Goal: Task Accomplishment & Management: Complete application form

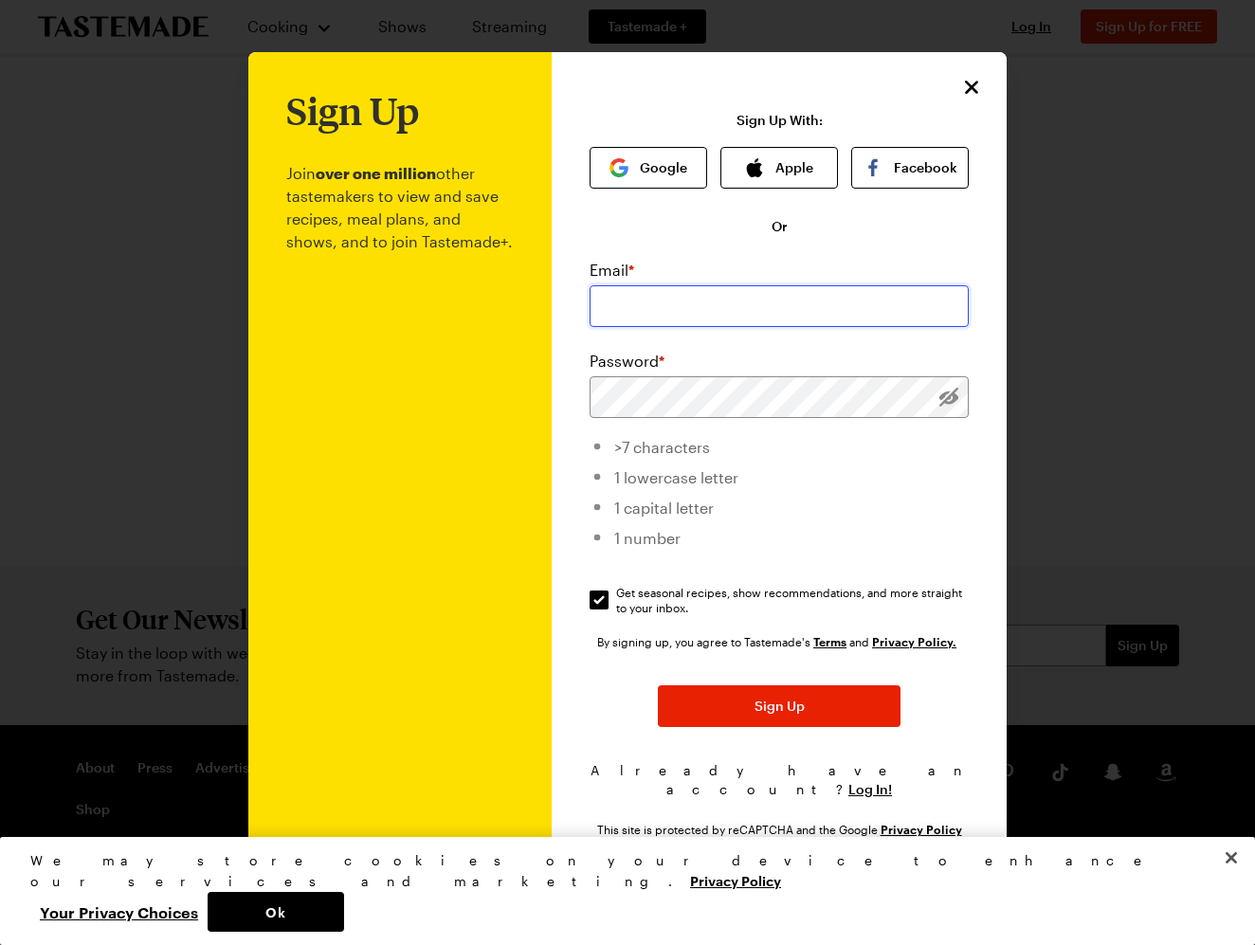
click at [636, 312] on input "email" at bounding box center [778, 306] width 379 height 42
type input "[EMAIL_ADDRESS][DOMAIN_NAME]"
click at [344, 908] on button "Ok" at bounding box center [276, 912] width 136 height 40
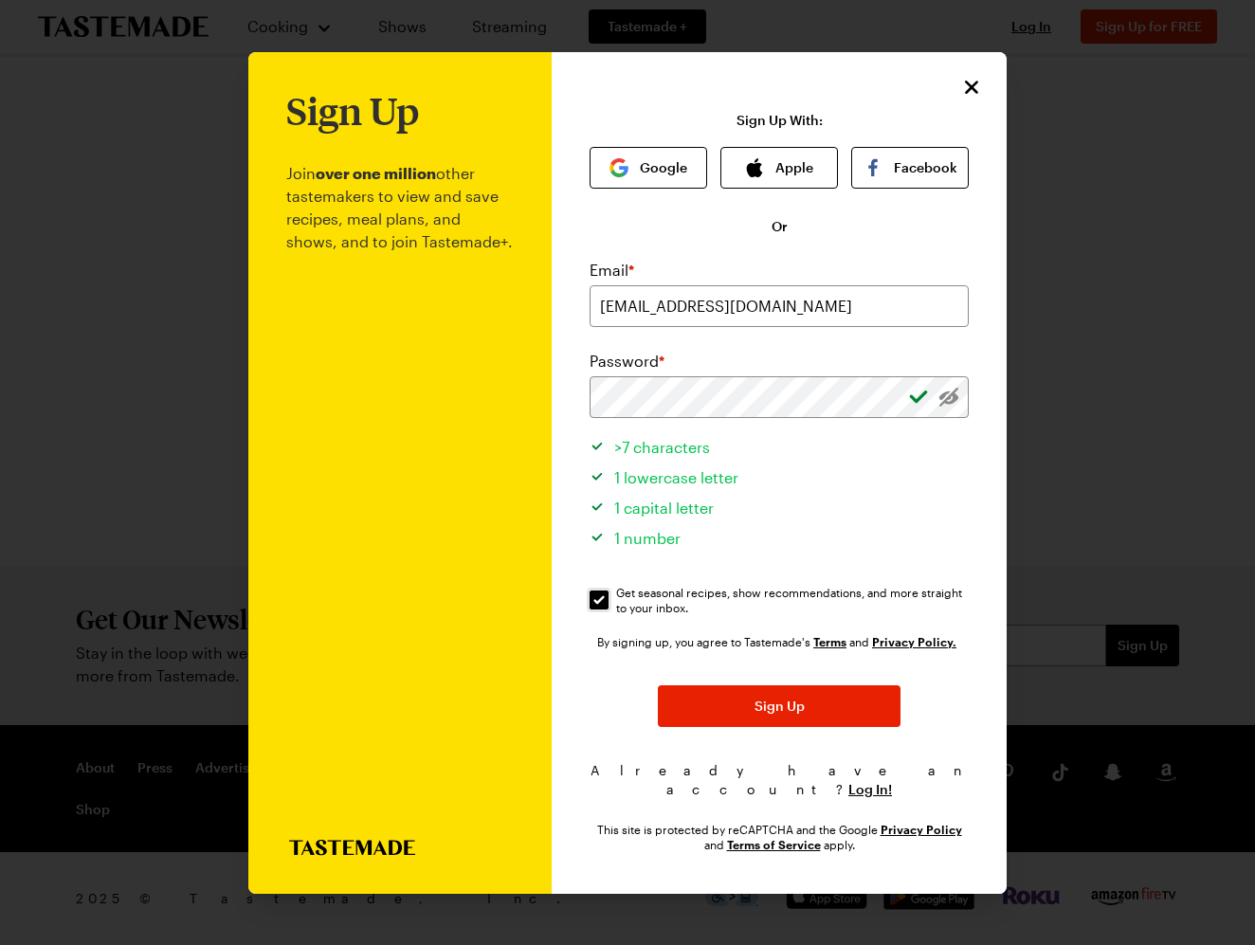
click at [596, 609] on input "Get seasonal recipes, show recommendations, and more straight to your inbox. Ge…" at bounding box center [598, 599] width 19 height 19
checkbox input "false"
click at [856, 780] on span "Log In!" at bounding box center [870, 789] width 44 height 19
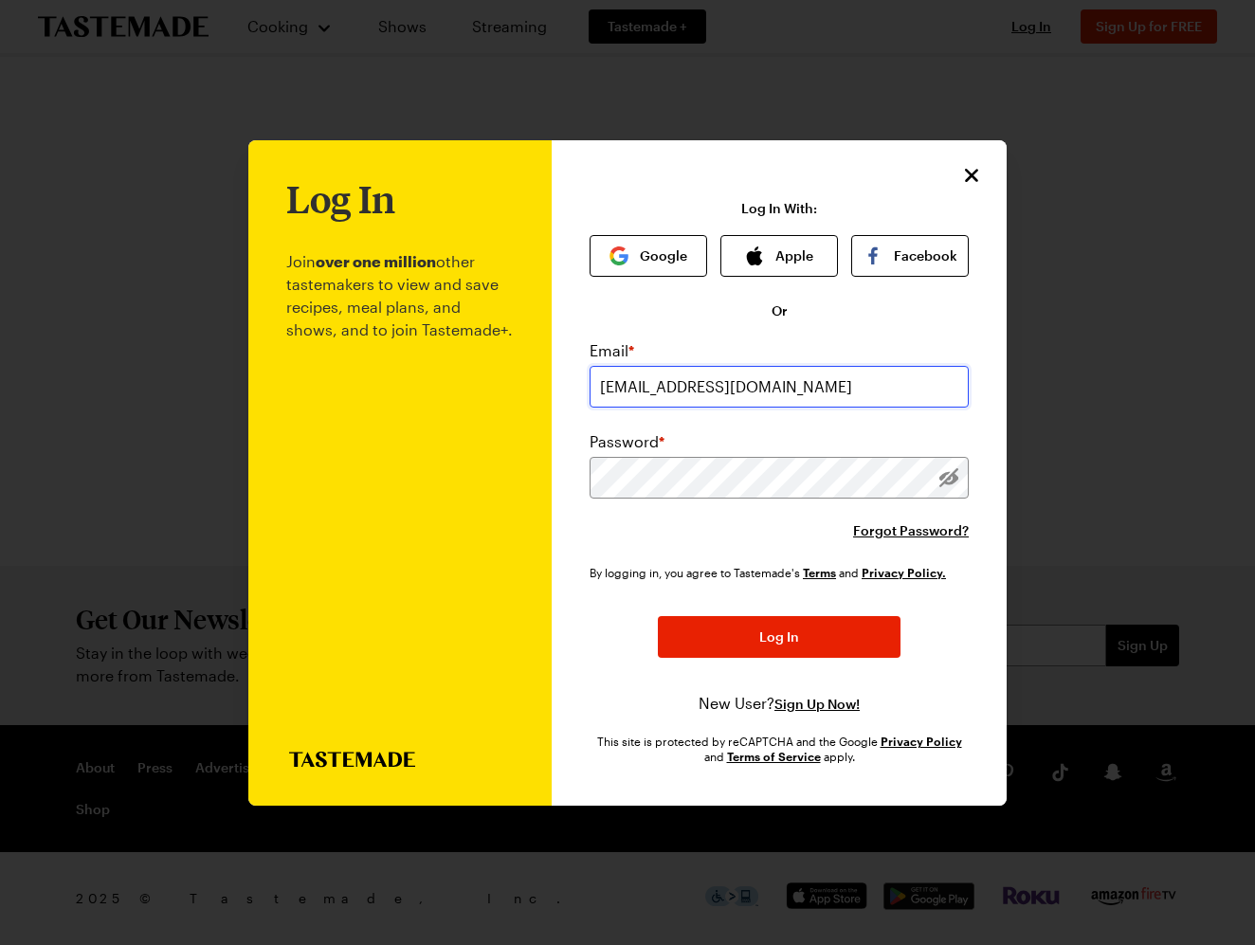
type input "[EMAIL_ADDRESS][DOMAIN_NAME]"
click at [766, 635] on span "Log In" at bounding box center [779, 636] width 40 height 19
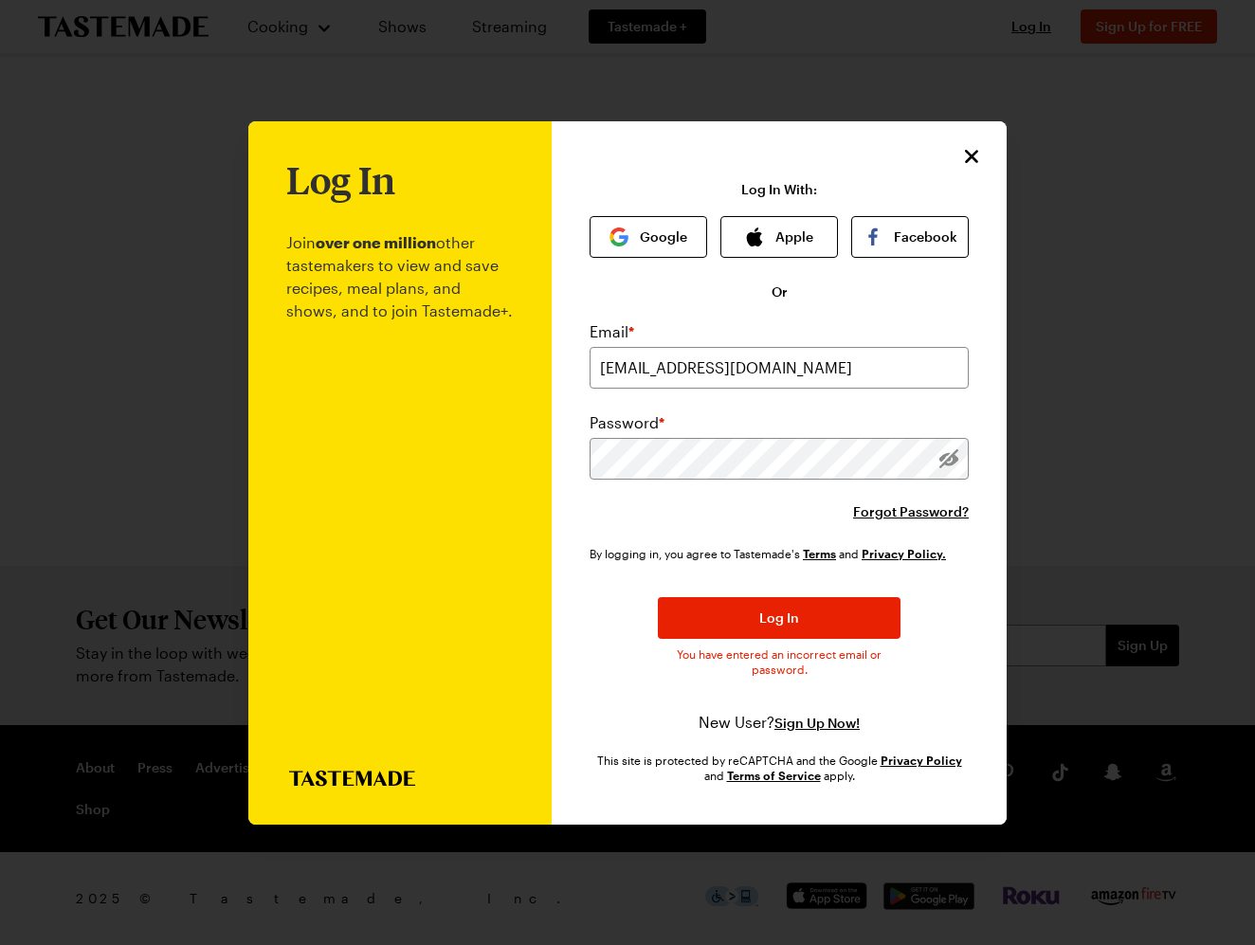
click at [971, 156] on icon "Close" at bounding box center [971, 155] width 13 height 13
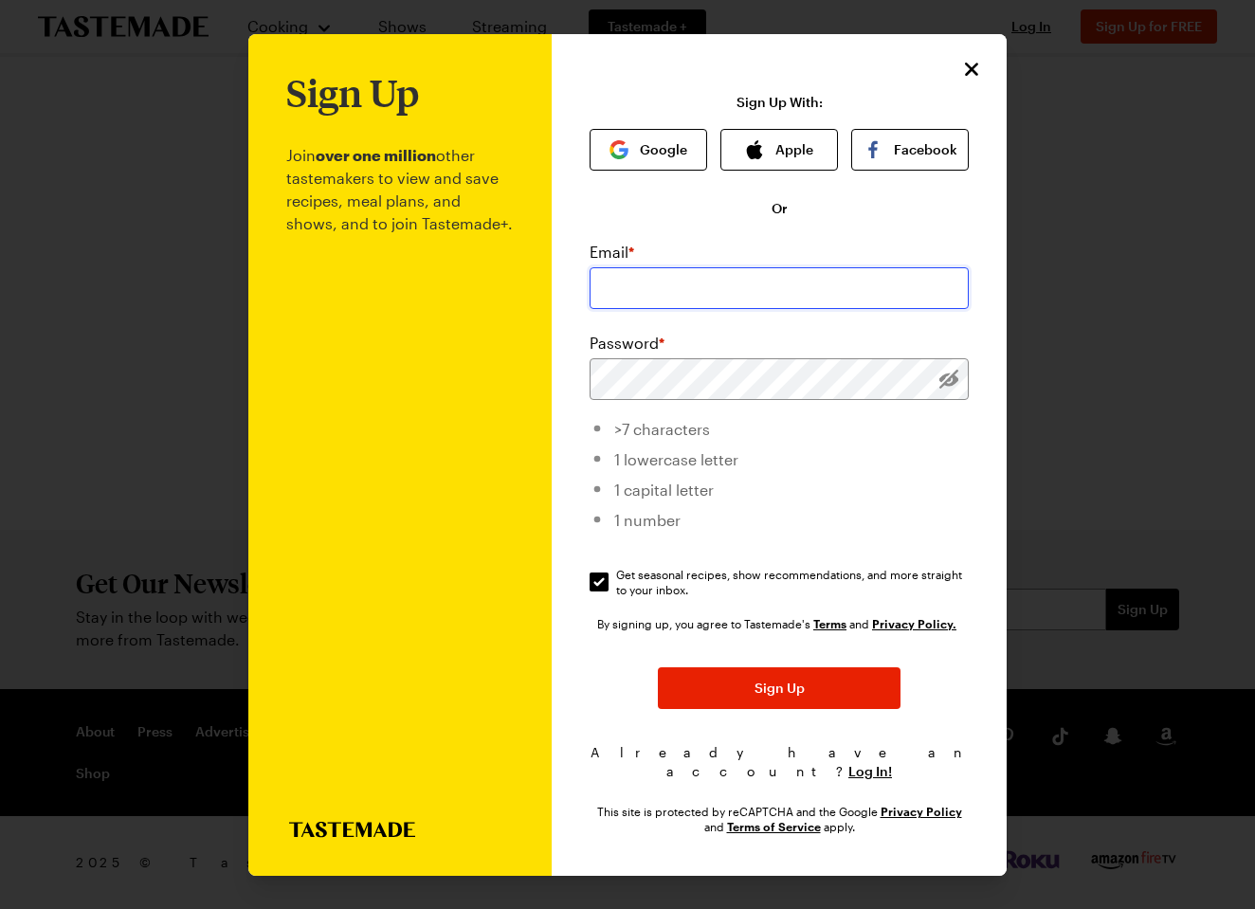
click at [650, 295] on input "email" at bounding box center [778, 288] width 379 height 42
type input "[EMAIL_ADDRESS][DOMAIN_NAME]"
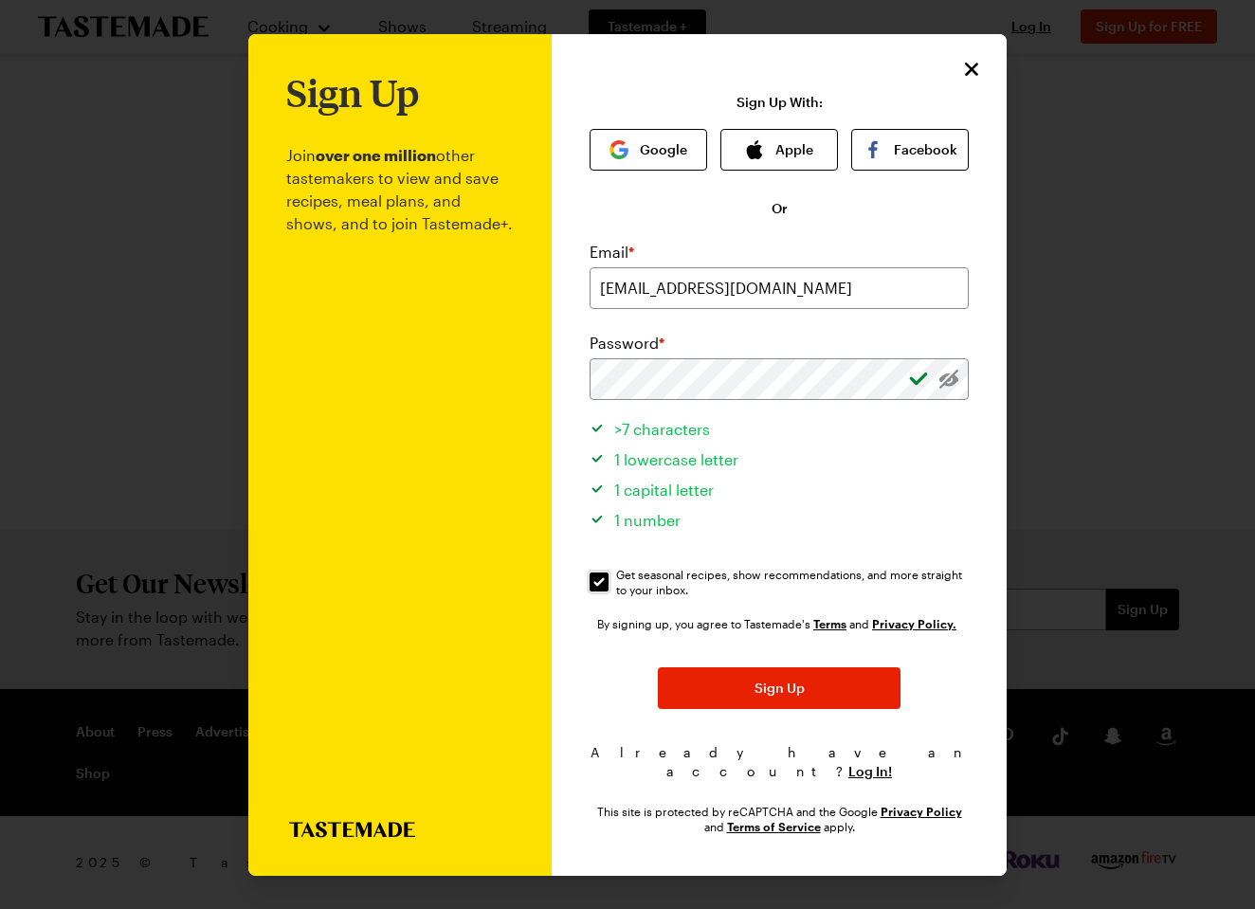
click at [596, 591] on input "Get seasonal recipes, show recommendations, and more straight to your inbox. Ge…" at bounding box center [598, 581] width 19 height 19
checkbox input "false"
click at [754, 693] on span "Sign Up" at bounding box center [779, 687] width 50 height 19
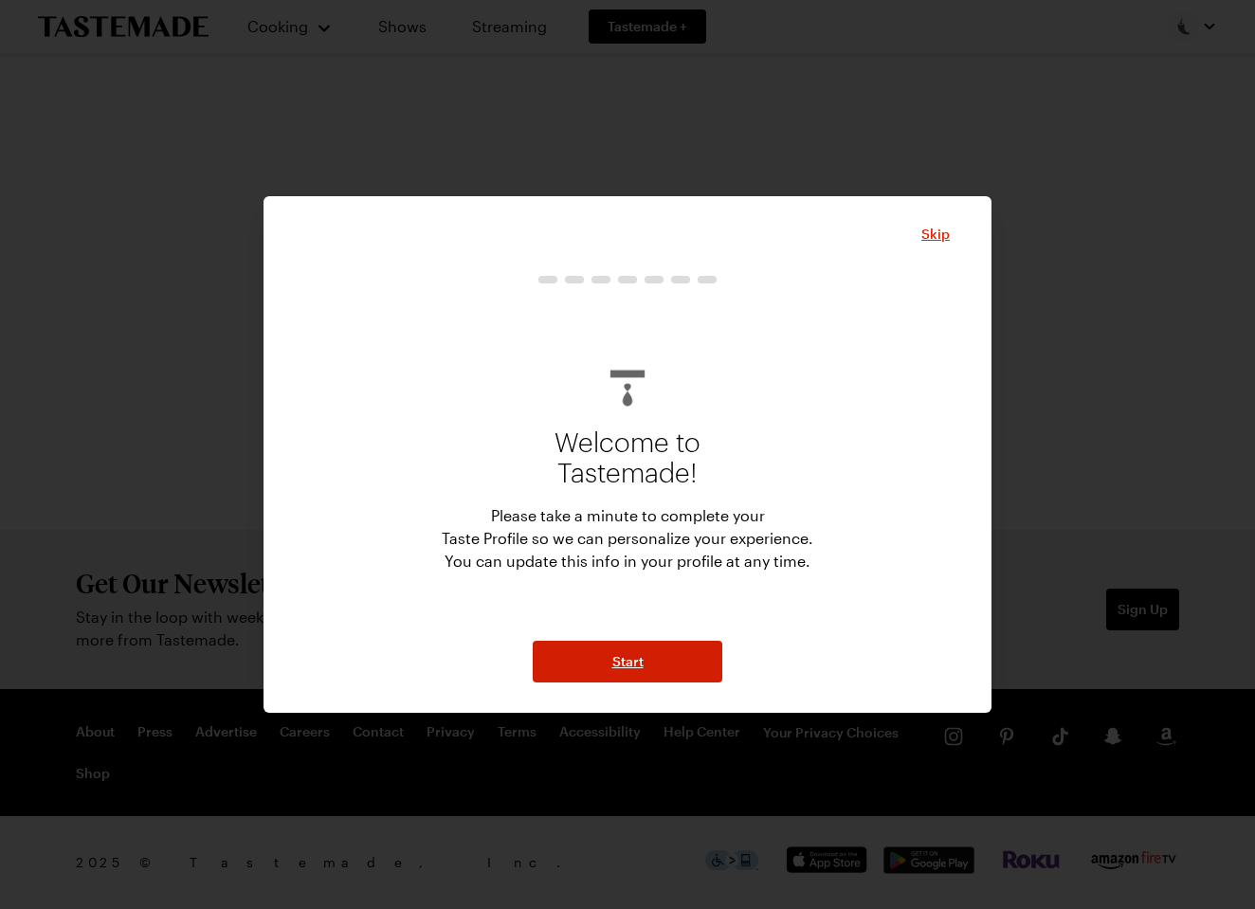
click at [624, 663] on span "Start" at bounding box center [627, 661] width 31 height 19
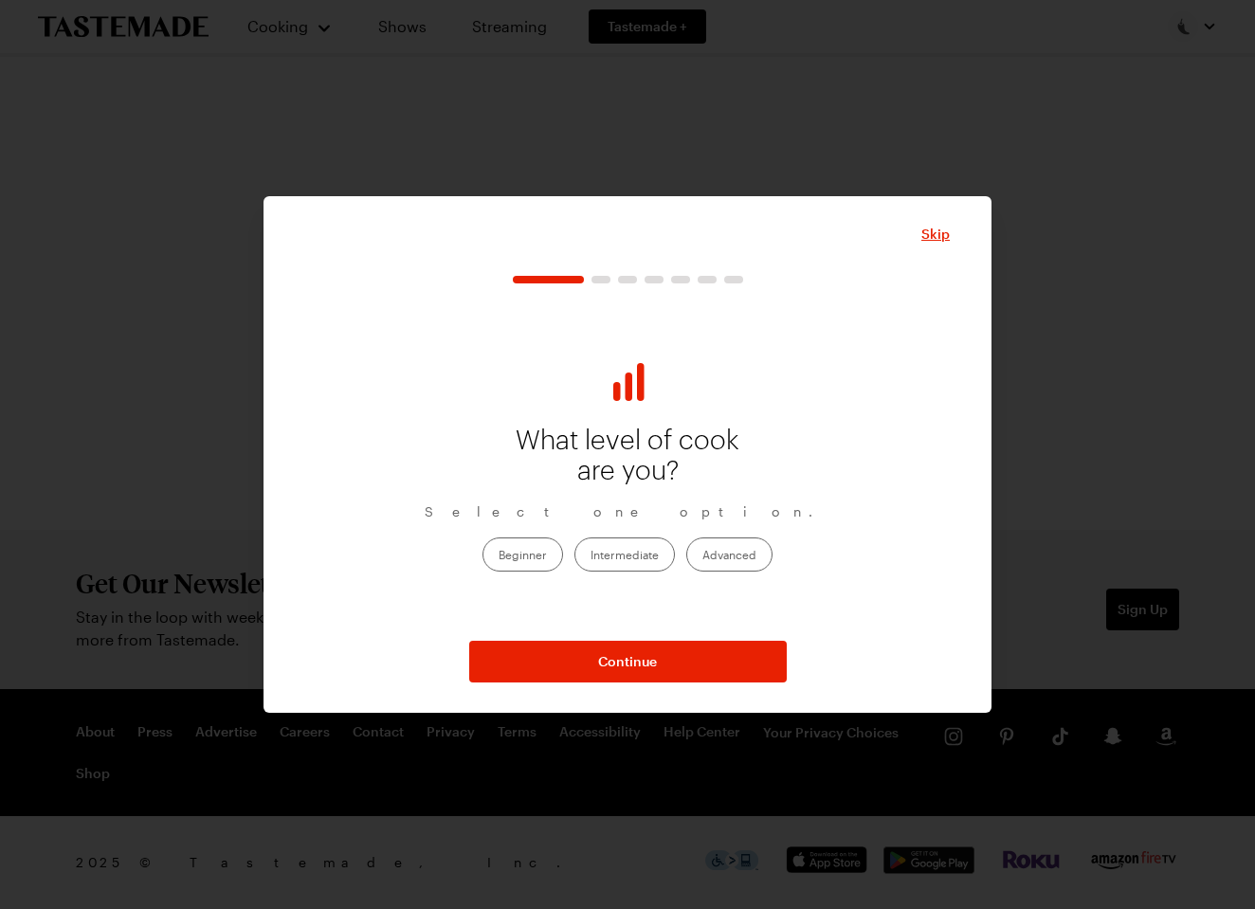
click at [622, 551] on label "Intermediate" at bounding box center [624, 554] width 100 height 34
click at [590, 555] on input "Intermediate" at bounding box center [590, 555] width 0 height 0
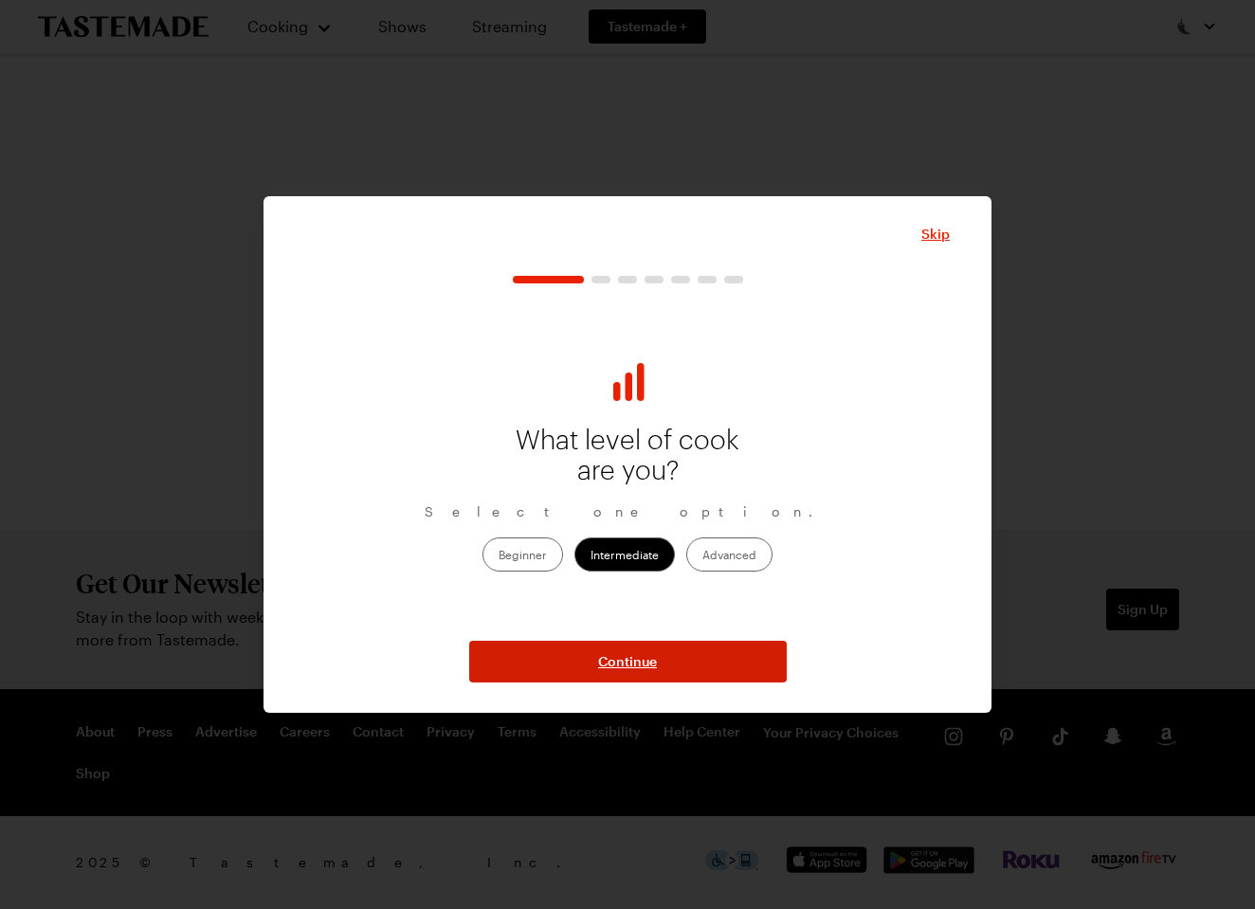
click at [633, 660] on span "Continue" at bounding box center [627, 661] width 59 height 19
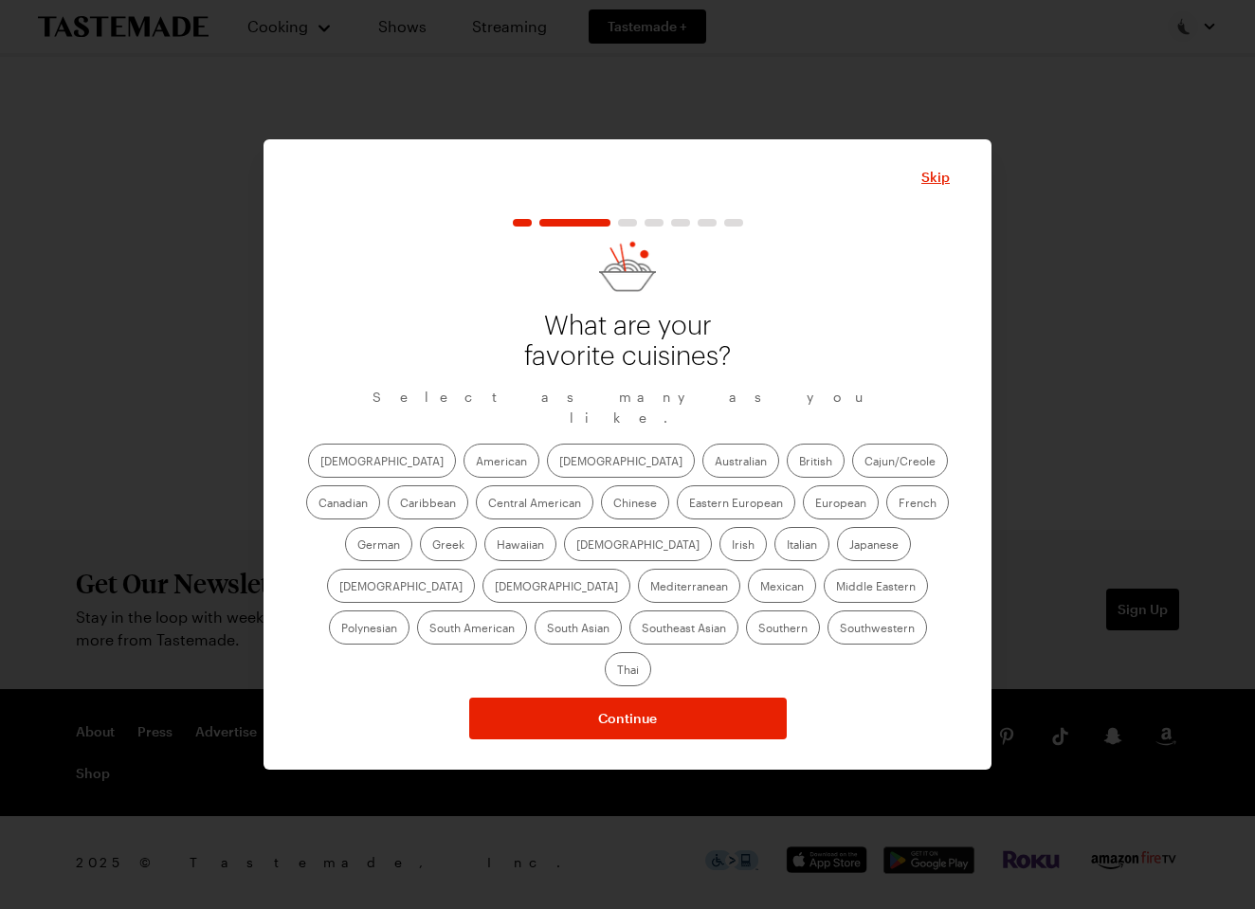
click at [547, 471] on label "Asian" at bounding box center [621, 460] width 148 height 34
click at [559, 462] on input "Asian" at bounding box center [559, 462] width 0 height 0
click at [476, 512] on label "Central American" at bounding box center [534, 502] width 117 height 34
click at [488, 504] on American "Central American" at bounding box center [488, 504] width 0 height 0
click at [677, 513] on label "Eastern European" at bounding box center [736, 502] width 118 height 34
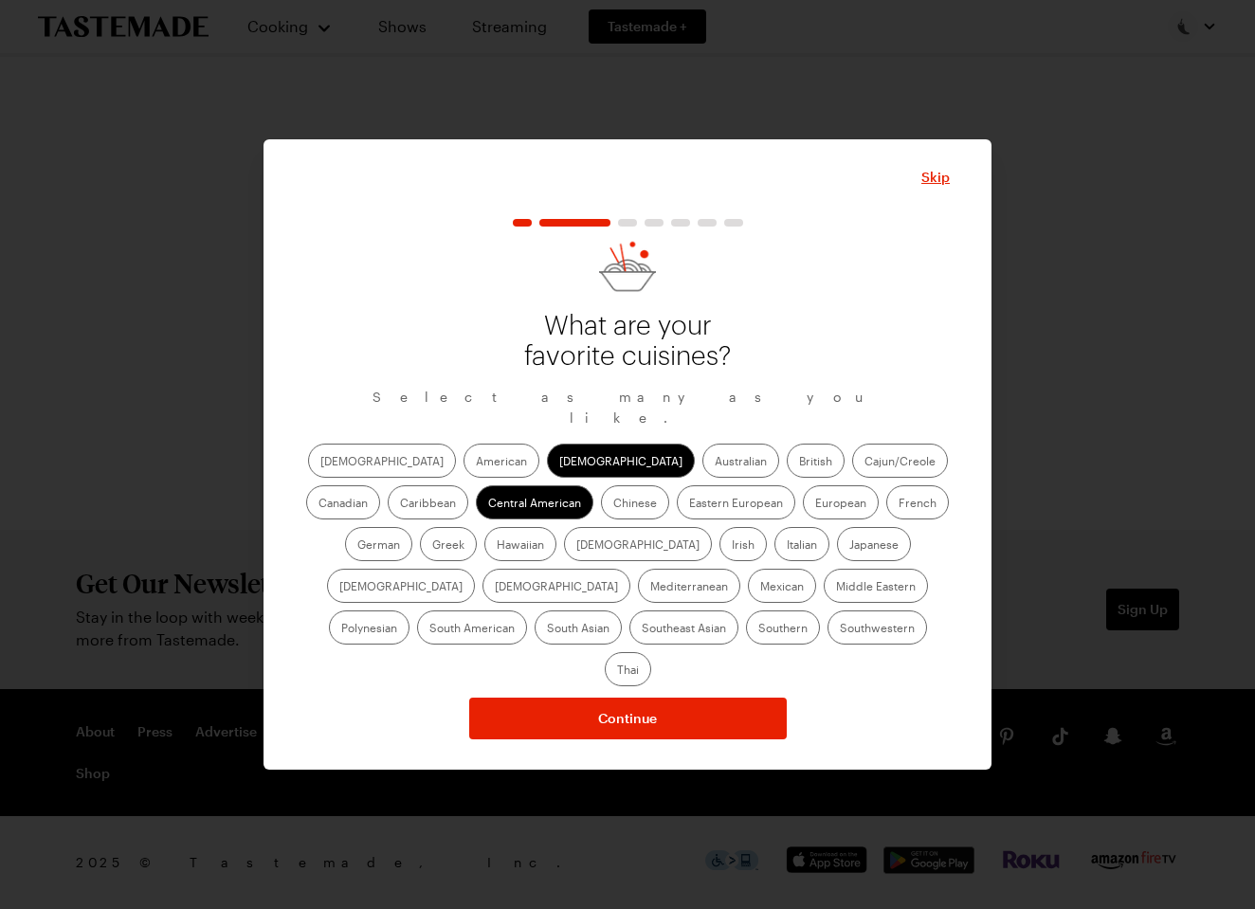
click at [689, 504] on European "Eastern European" at bounding box center [689, 504] width 0 height 0
click at [412, 527] on label "German" at bounding box center [378, 544] width 67 height 34
click at [357, 546] on input "German" at bounding box center [357, 546] width 0 height 0
click at [740, 569] on label "Mediterranean" at bounding box center [689, 586] width 102 height 34
click at [650, 587] on input "Mediterranean" at bounding box center [650, 587] width 0 height 0
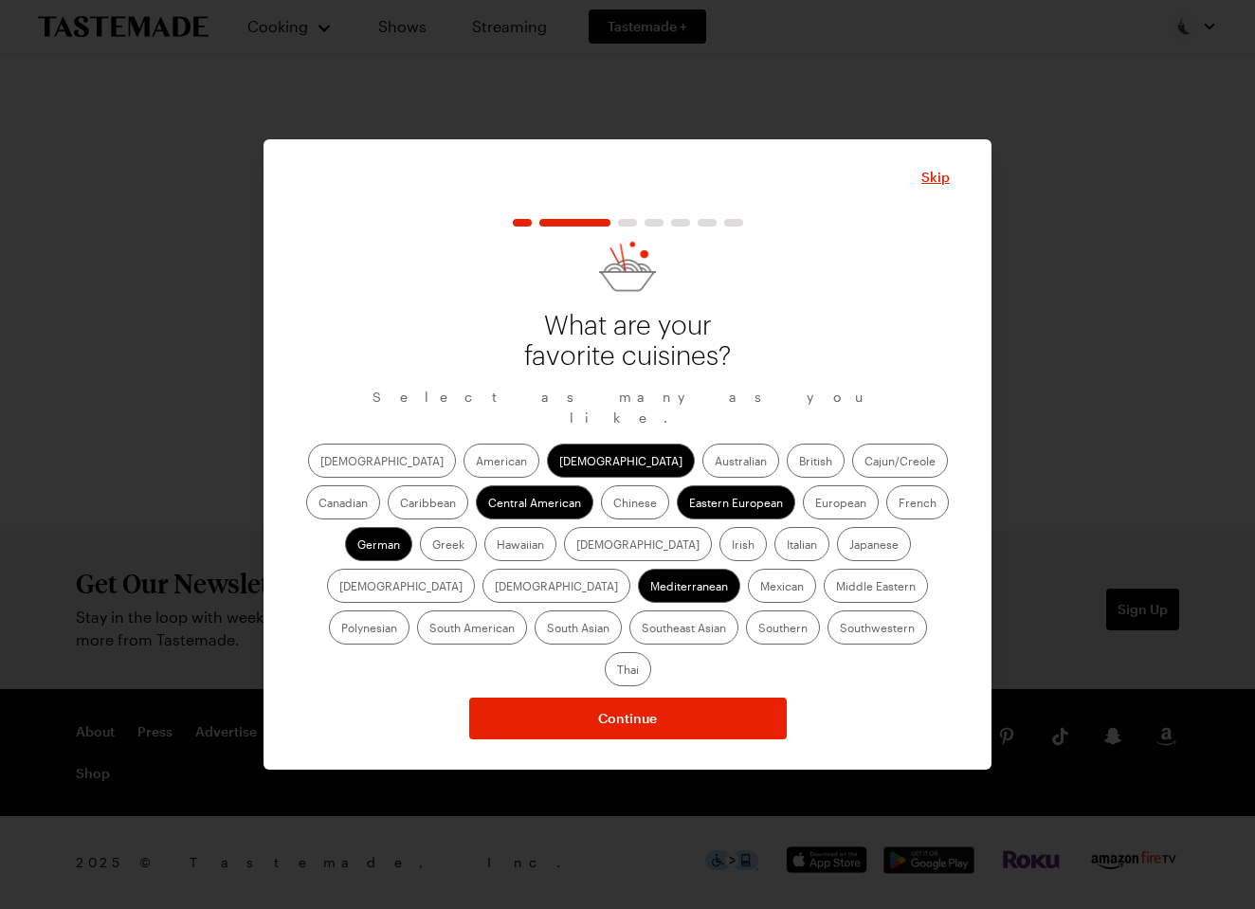
click at [748, 600] on label "Mexican" at bounding box center [782, 586] width 68 height 34
click at [760, 587] on input "Mexican" at bounding box center [760, 587] width 0 height 0
click at [409, 610] on label "Polynesian" at bounding box center [369, 627] width 81 height 34
click at [341, 629] on input "Polynesian" at bounding box center [341, 629] width 0 height 0
click at [622, 610] on label "South Asian" at bounding box center [577, 627] width 87 height 34
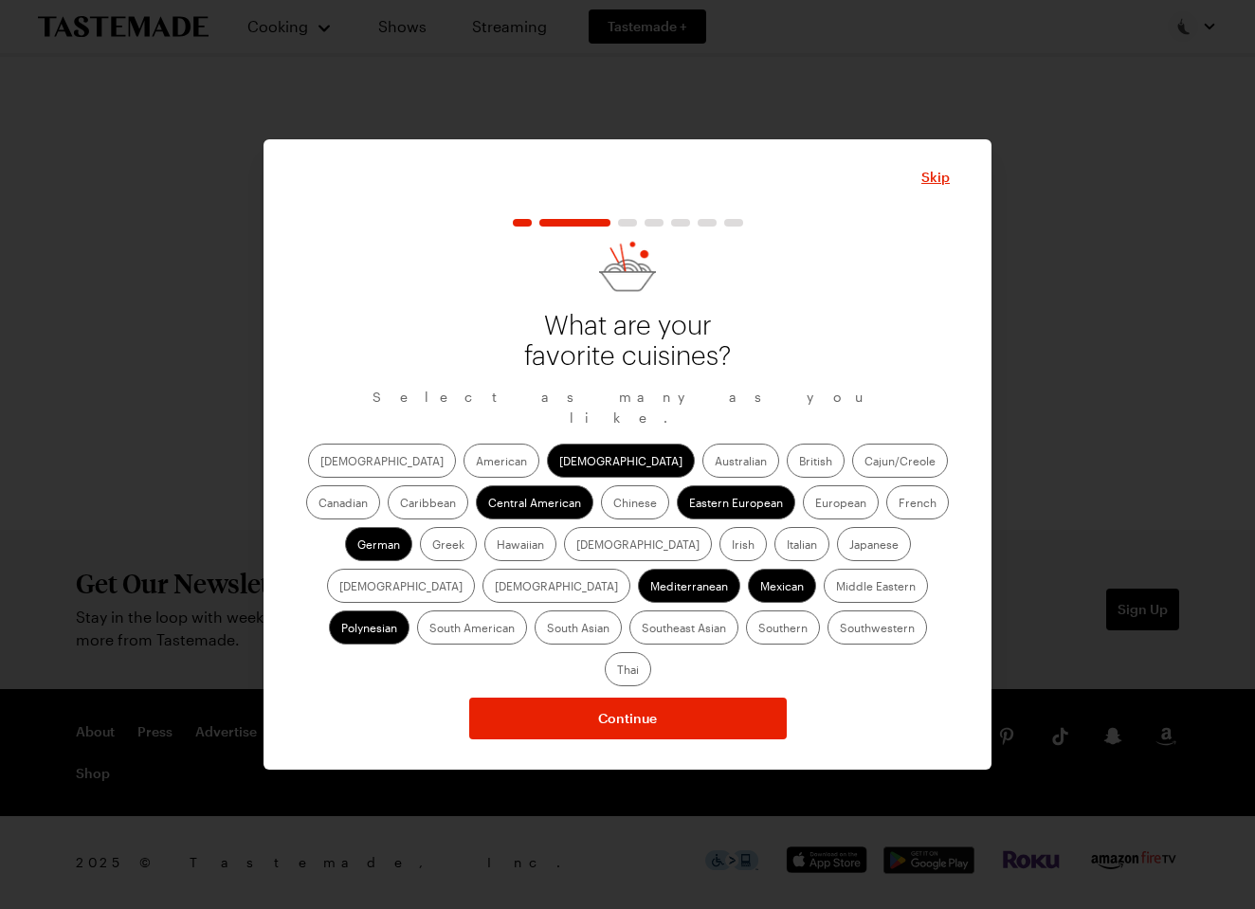
click at [547, 629] on Asian "South Asian" at bounding box center [547, 629] width 0 height 0
click at [738, 610] on label "Southeast Asian" at bounding box center [683, 627] width 109 height 34
click at [641, 629] on Asian "Southeast Asian" at bounding box center [641, 629] width 0 height 0
click at [702, 464] on label "Australian" at bounding box center [740, 460] width 77 height 34
click at [714, 462] on input "Australian" at bounding box center [714, 462] width 0 height 0
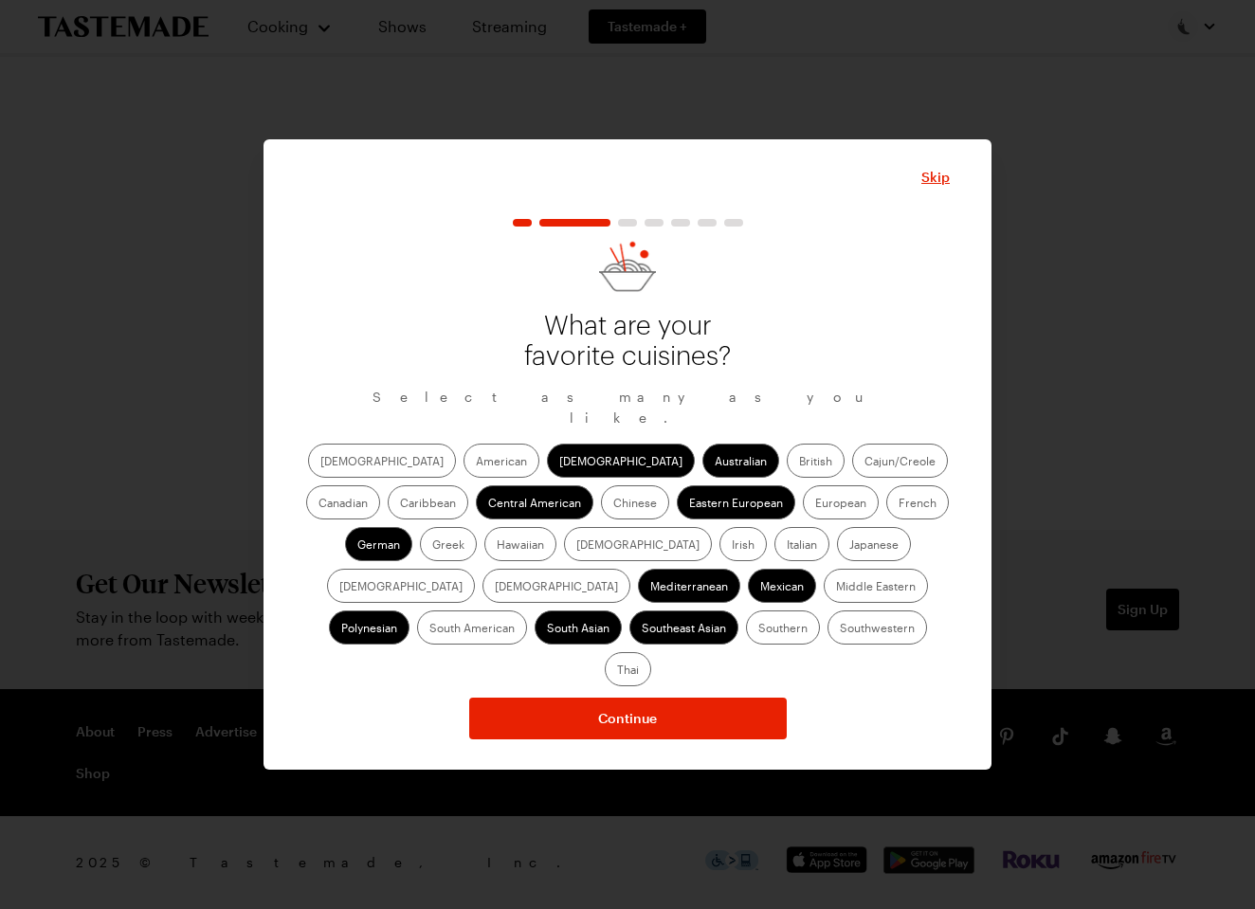
click at [774, 550] on label "Italian" at bounding box center [801, 544] width 55 height 34
click at [786, 546] on input "Italian" at bounding box center [786, 546] width 0 height 0
click at [630, 569] on label "Korean" at bounding box center [556, 586] width 148 height 34
click at [495, 587] on input "Korean" at bounding box center [495, 587] width 0 height 0
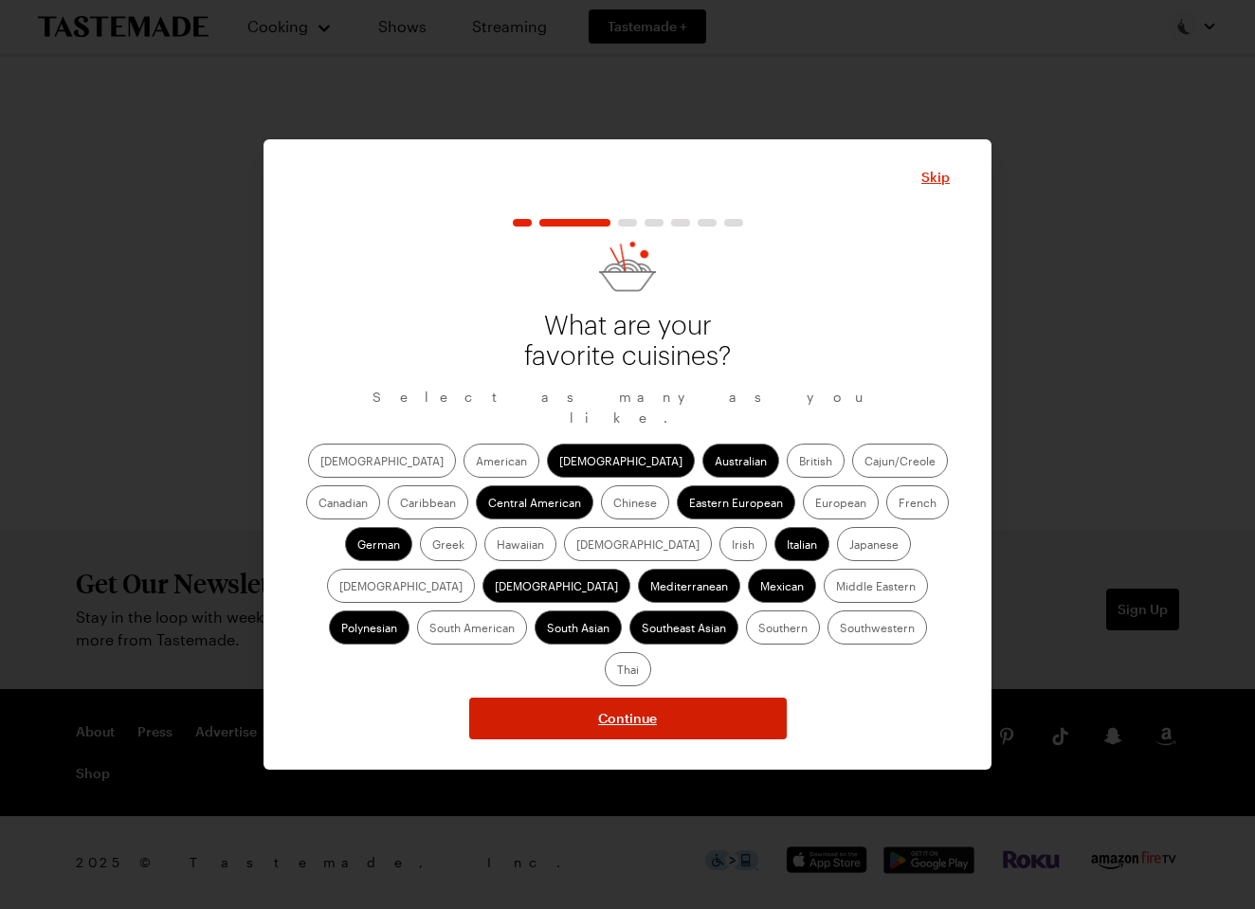
click at [621, 709] on span "Continue" at bounding box center [627, 718] width 59 height 19
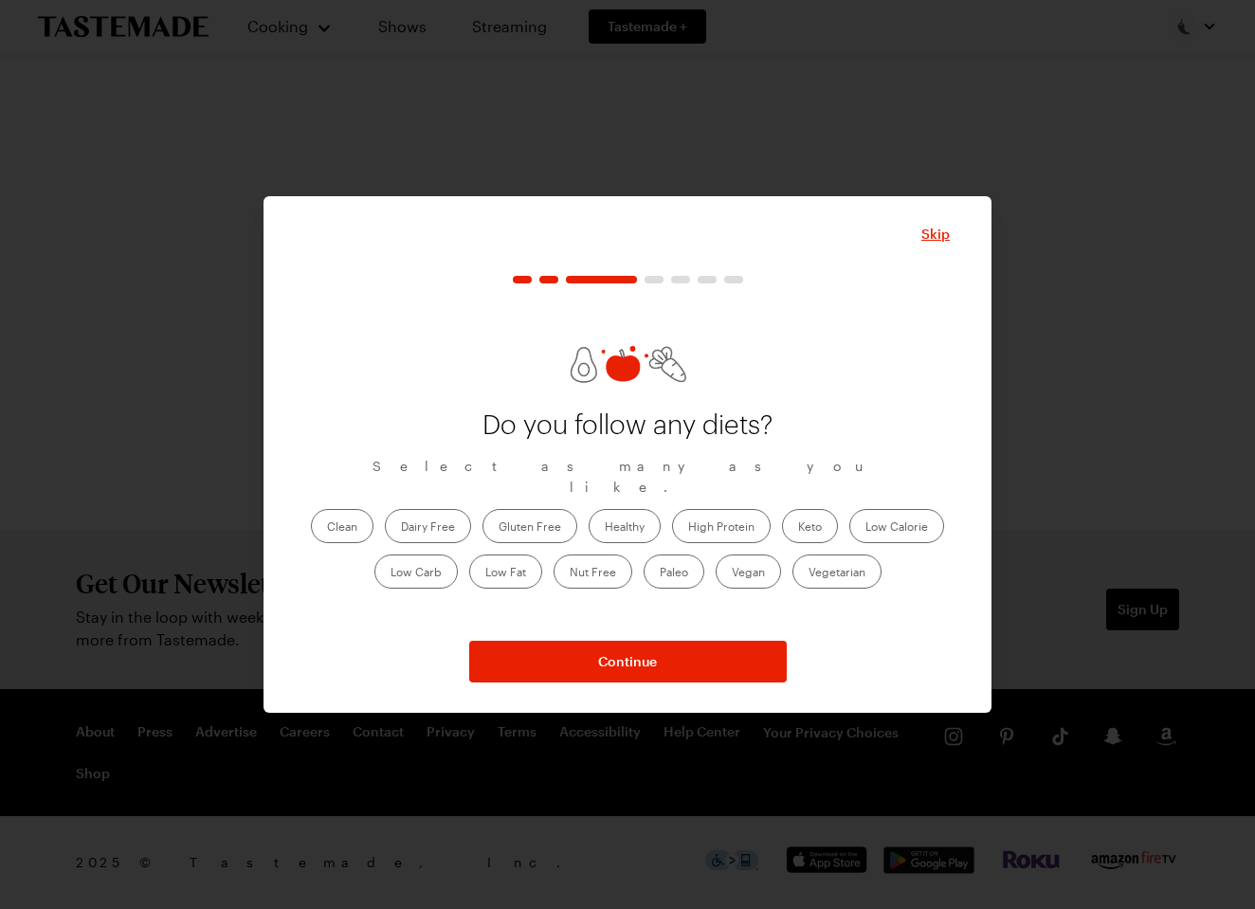
click at [615, 513] on label "Healthy" at bounding box center [624, 526] width 72 height 34
click at [605, 528] on input "Healthy" at bounding box center [605, 528] width 0 height 0
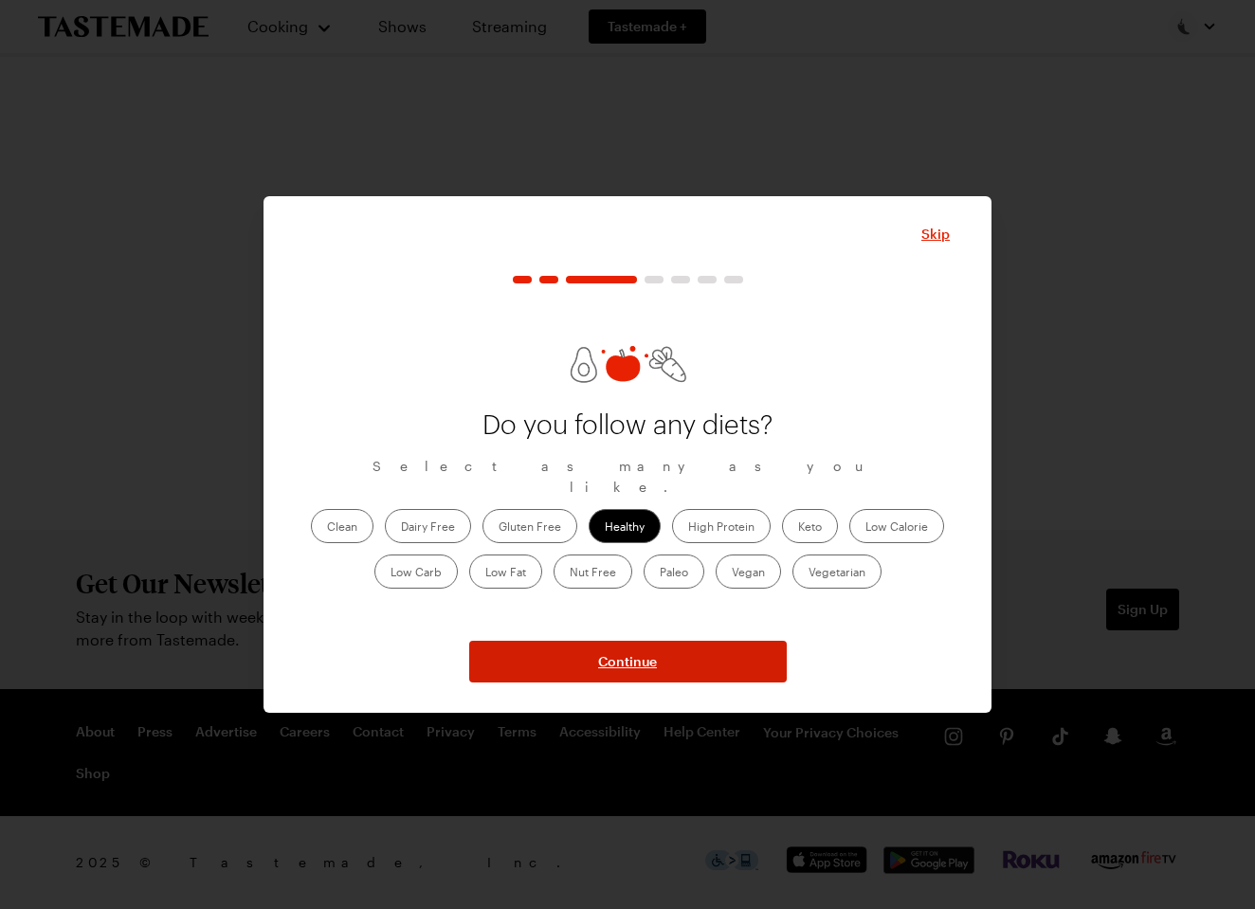
click at [624, 662] on span "Continue" at bounding box center [627, 661] width 59 height 19
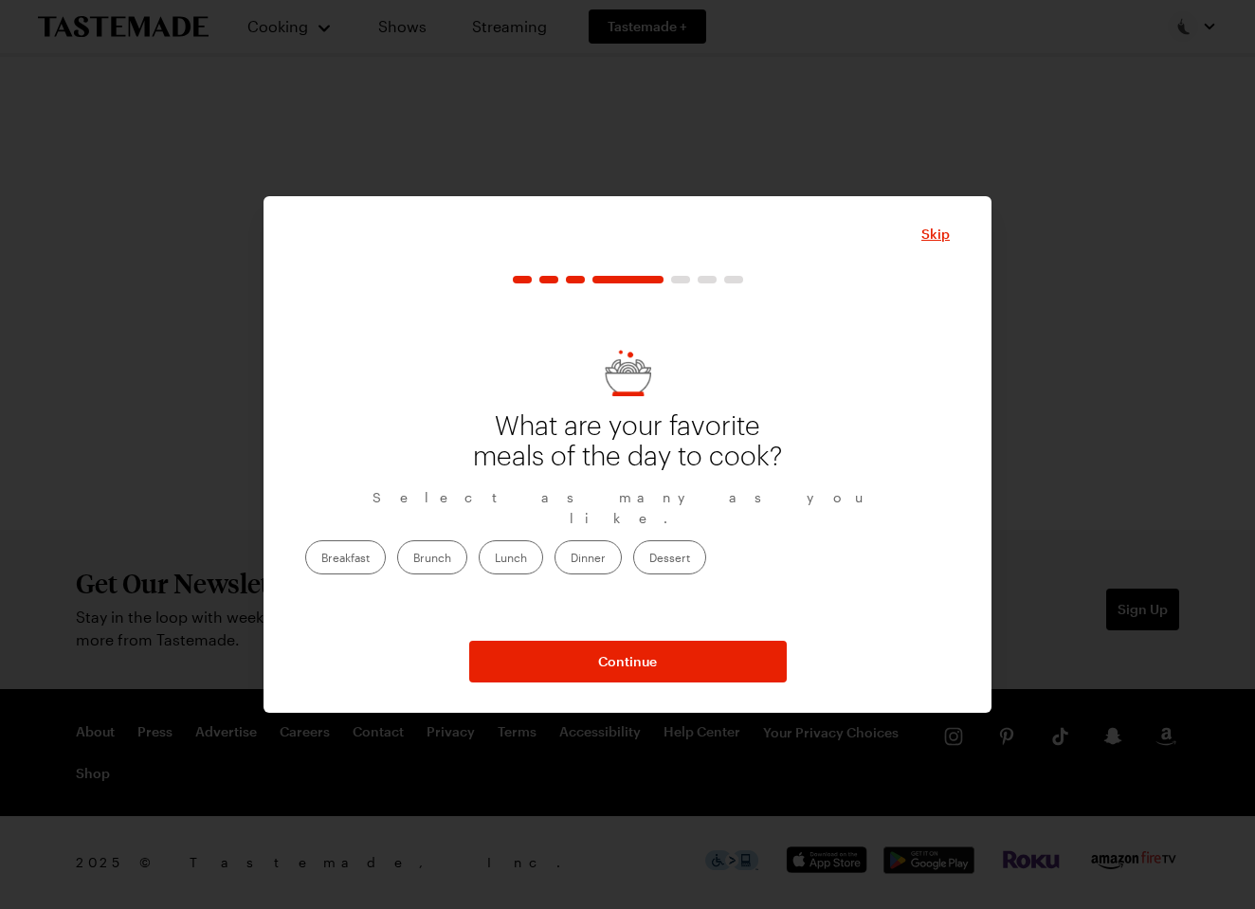
click at [622, 547] on label "Dinner" at bounding box center [587, 557] width 67 height 34
click at [570, 559] on input "Dinner" at bounding box center [570, 559] width 0 height 0
click at [386, 540] on label "Breakfast" at bounding box center [345, 557] width 81 height 34
click at [321, 559] on input "Breakfast" at bounding box center [321, 559] width 0 height 0
click at [467, 548] on label "Brunch" at bounding box center [432, 557] width 70 height 34
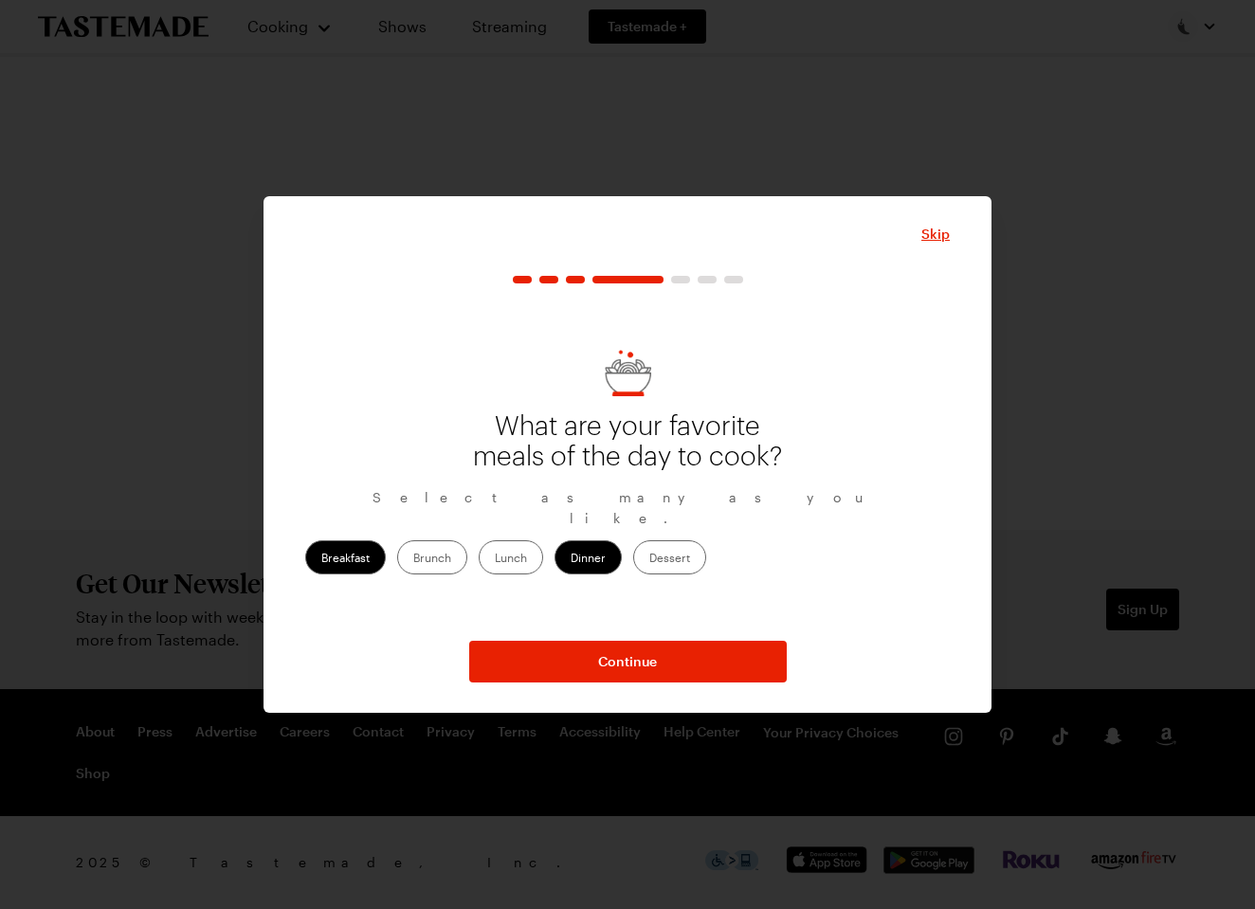
click at [413, 559] on input "Brunch" at bounding box center [413, 559] width 0 height 0
click at [543, 552] on label "Lunch" at bounding box center [510, 557] width 64 height 34
click at [495, 559] on input "Lunch" at bounding box center [495, 559] width 0 height 0
click at [706, 541] on label "Dessert" at bounding box center [669, 557] width 73 height 34
click at [649, 559] on input "Dessert" at bounding box center [649, 559] width 0 height 0
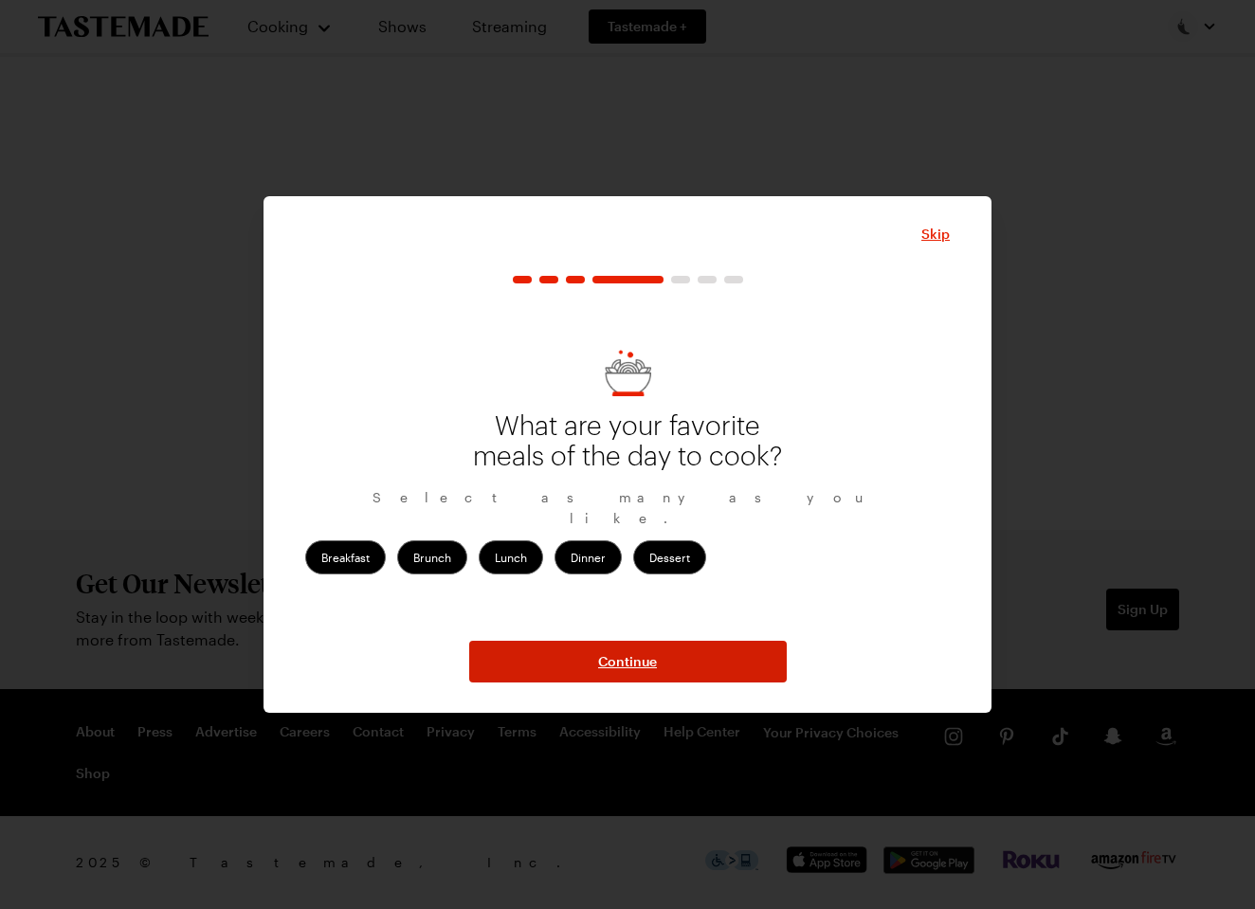
click at [630, 665] on span "Continue" at bounding box center [627, 661] width 59 height 19
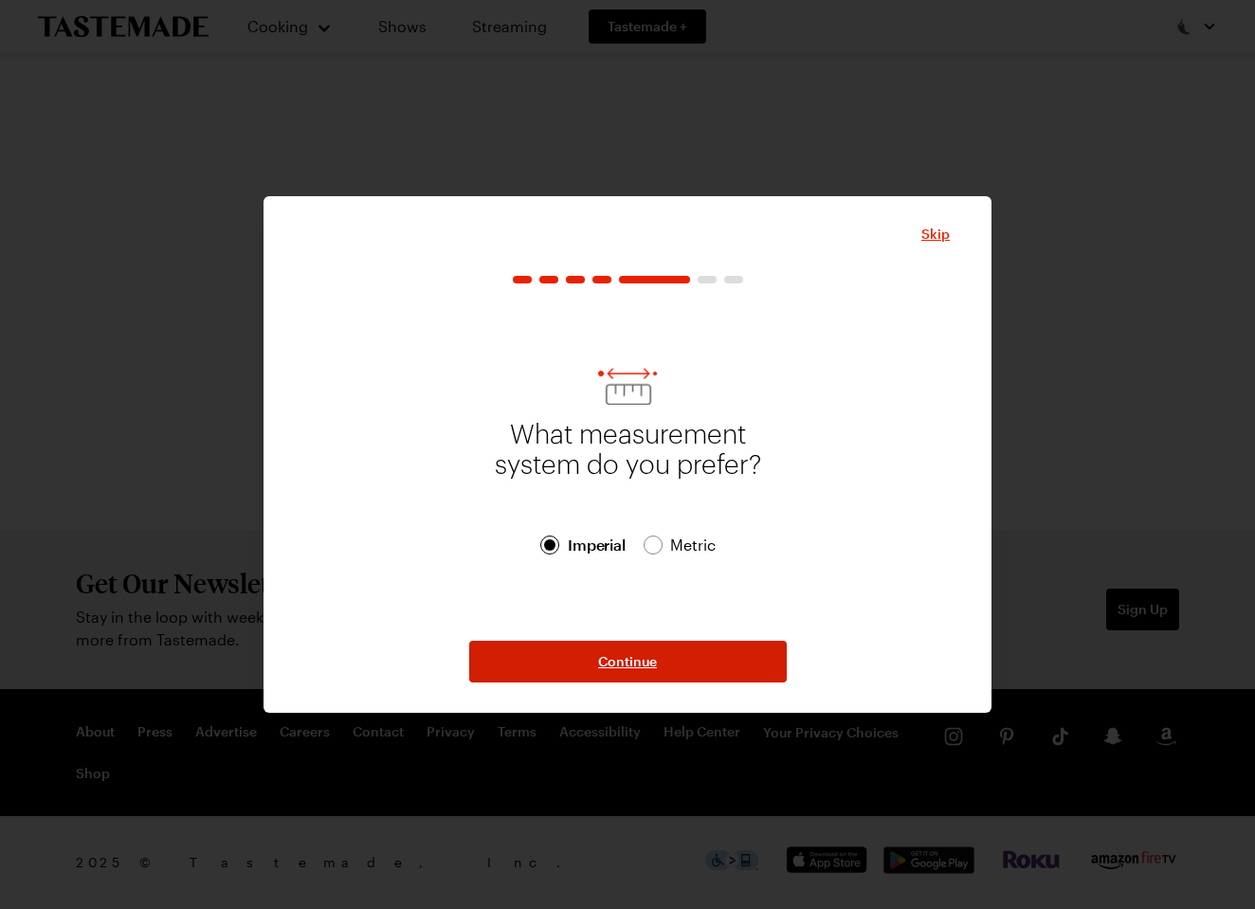
click at [625, 663] on span "Continue" at bounding box center [627, 661] width 59 height 19
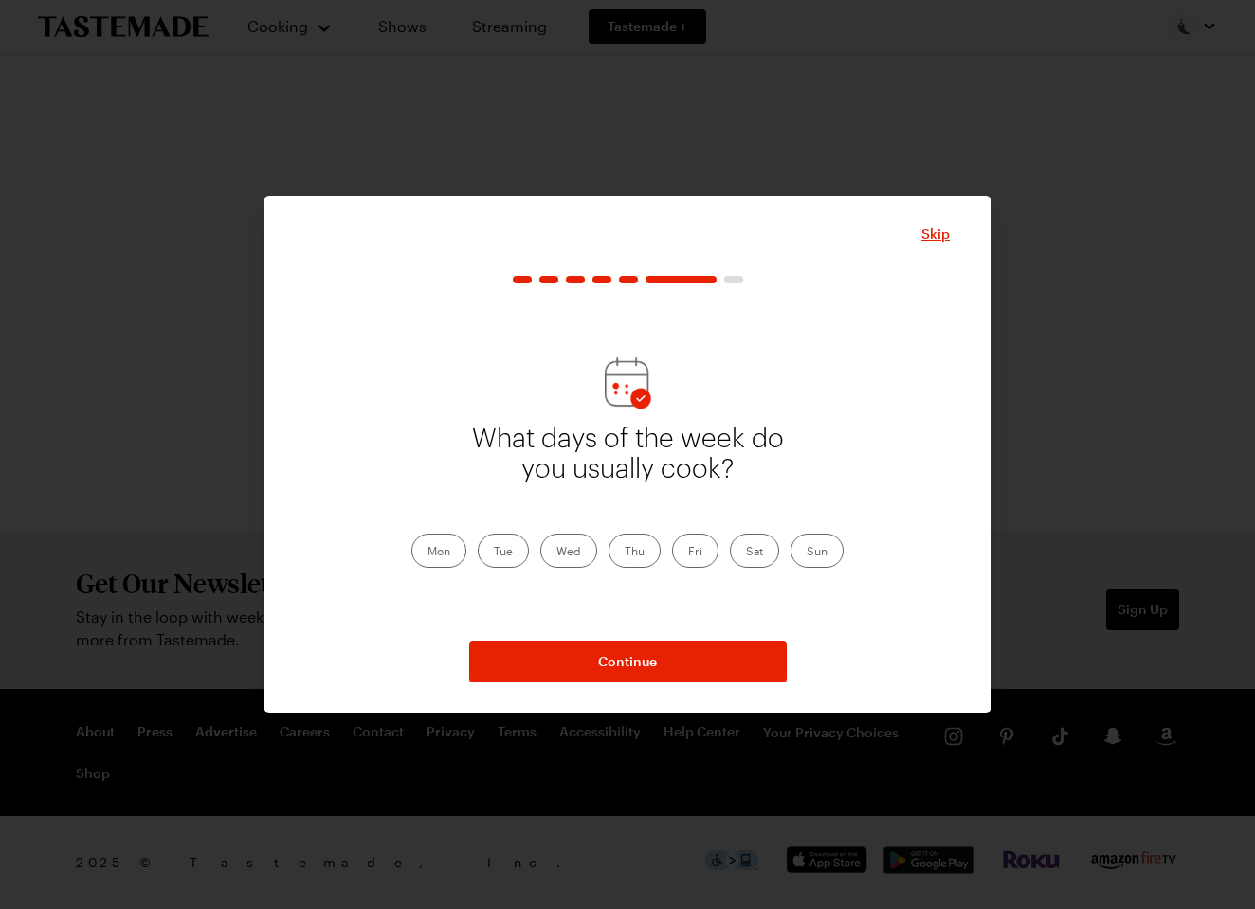
click at [503, 551] on label "Tue" at bounding box center [503, 550] width 51 height 34
click at [494, 552] on input "Tue" at bounding box center [494, 552] width 0 height 0
click at [564, 552] on label "Wed" at bounding box center [568, 550] width 57 height 34
click at [556, 552] on input "Wed" at bounding box center [556, 552] width 0 height 0
click at [633, 554] on label "Thu" at bounding box center [634, 550] width 52 height 34
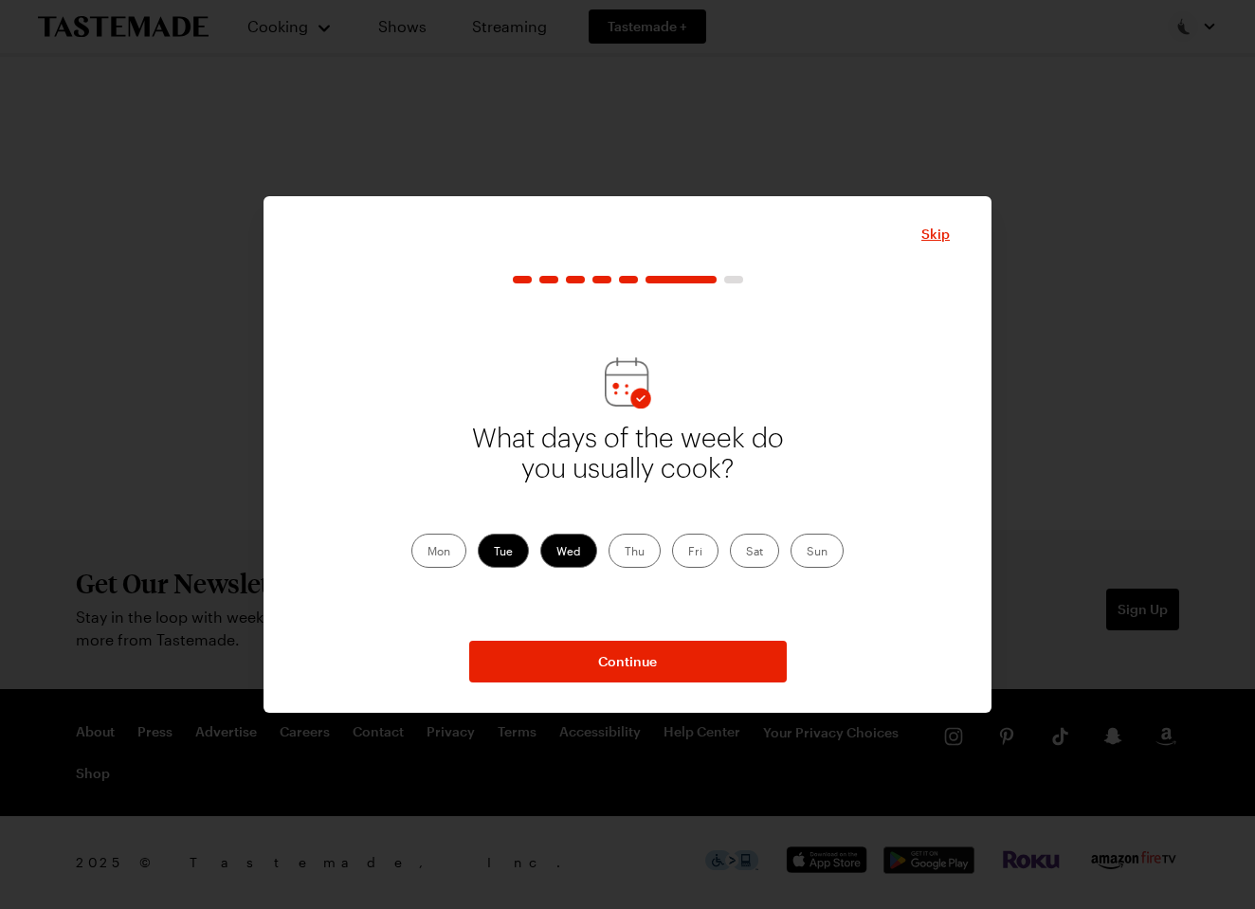
click at [624, 552] on input "Thu" at bounding box center [624, 552] width 0 height 0
click at [693, 551] on label "Fri" at bounding box center [695, 550] width 46 height 34
click at [688, 552] on input "Fri" at bounding box center [688, 552] width 0 height 0
click at [811, 547] on label "Sun" at bounding box center [816, 550] width 53 height 34
click at [806, 552] on input "Sun" at bounding box center [806, 552] width 0 height 0
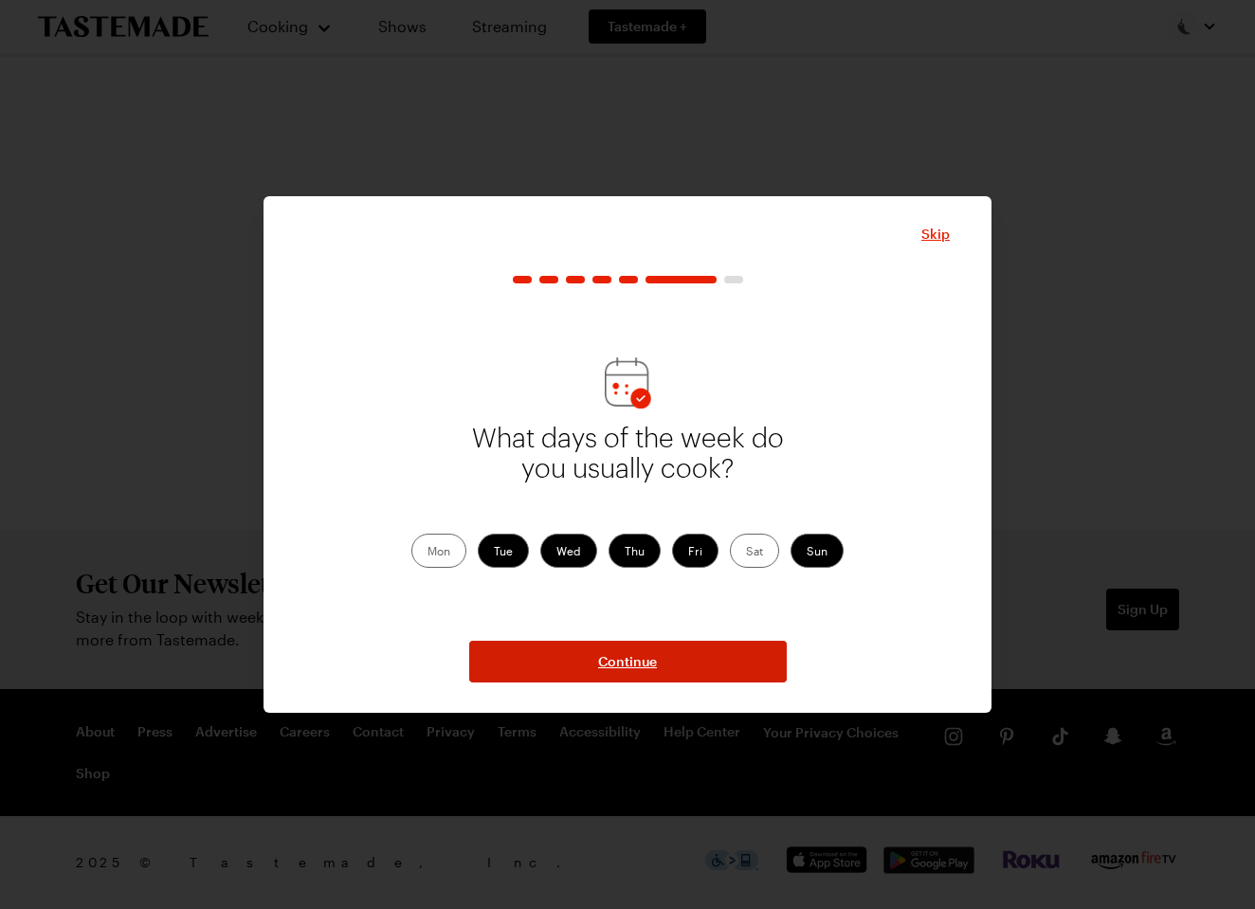
click at [623, 659] on span "Continue" at bounding box center [627, 661] width 59 height 19
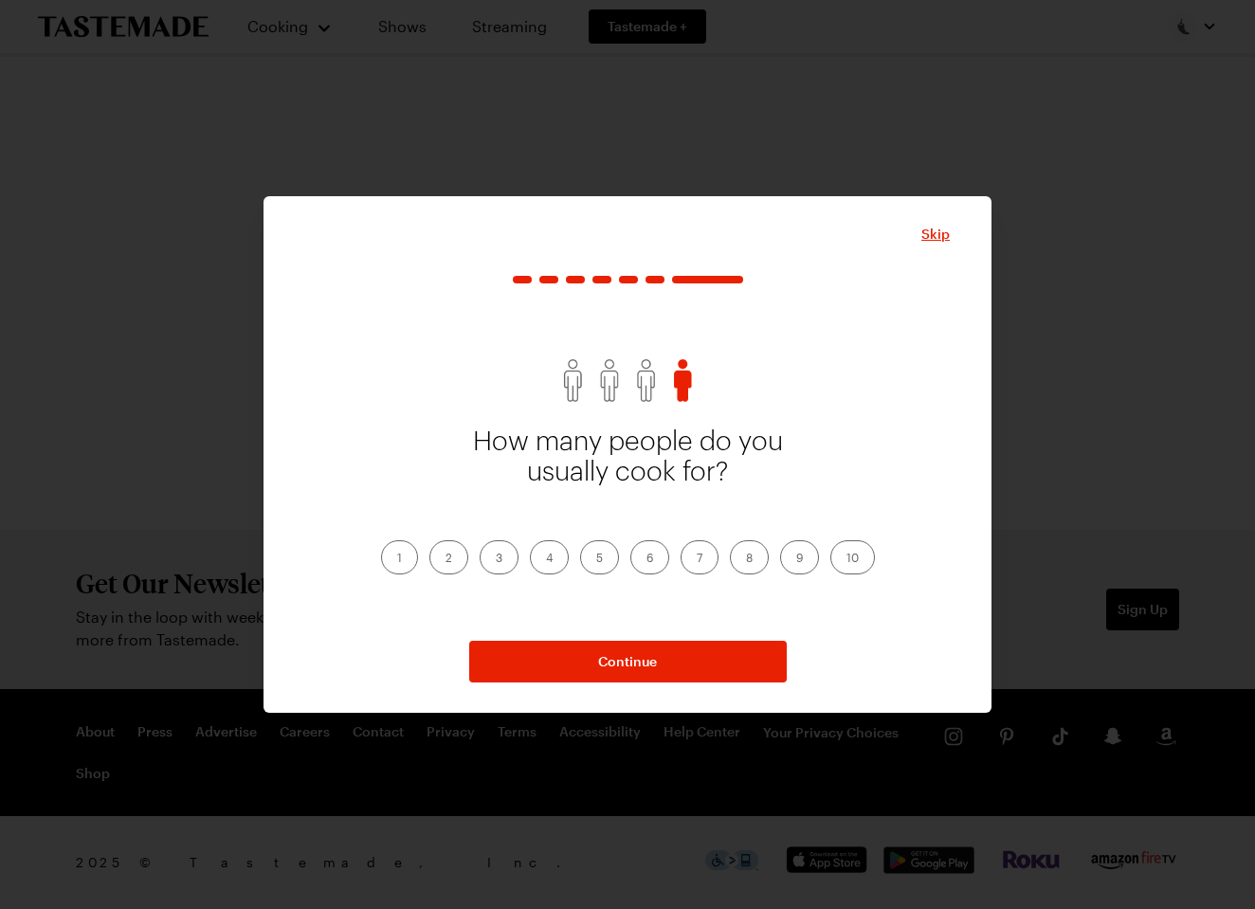
click at [442, 555] on label "2" at bounding box center [448, 557] width 39 height 34
click at [445, 559] on input "2" at bounding box center [445, 559] width 0 height 0
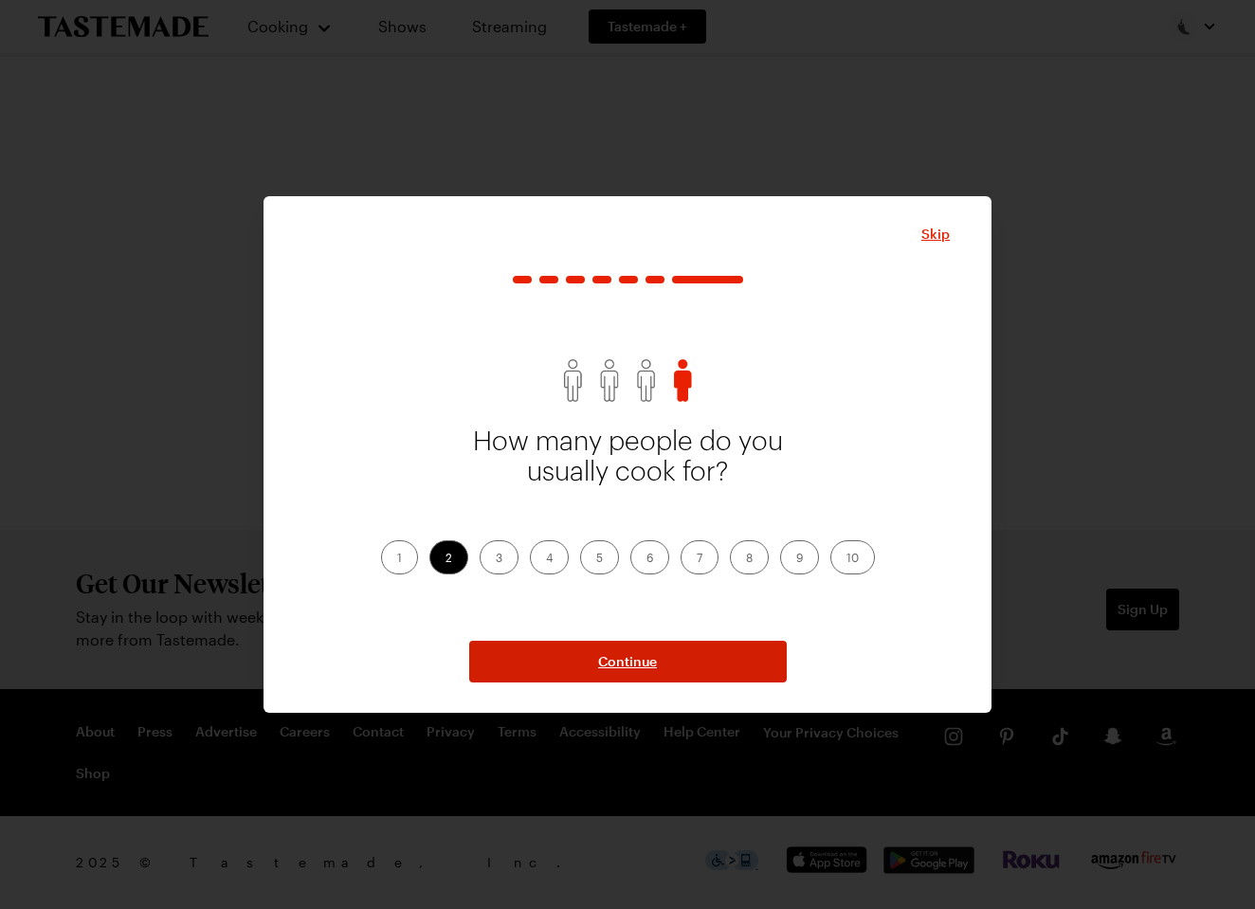
click at [612, 656] on span "Continue" at bounding box center [627, 661] width 59 height 19
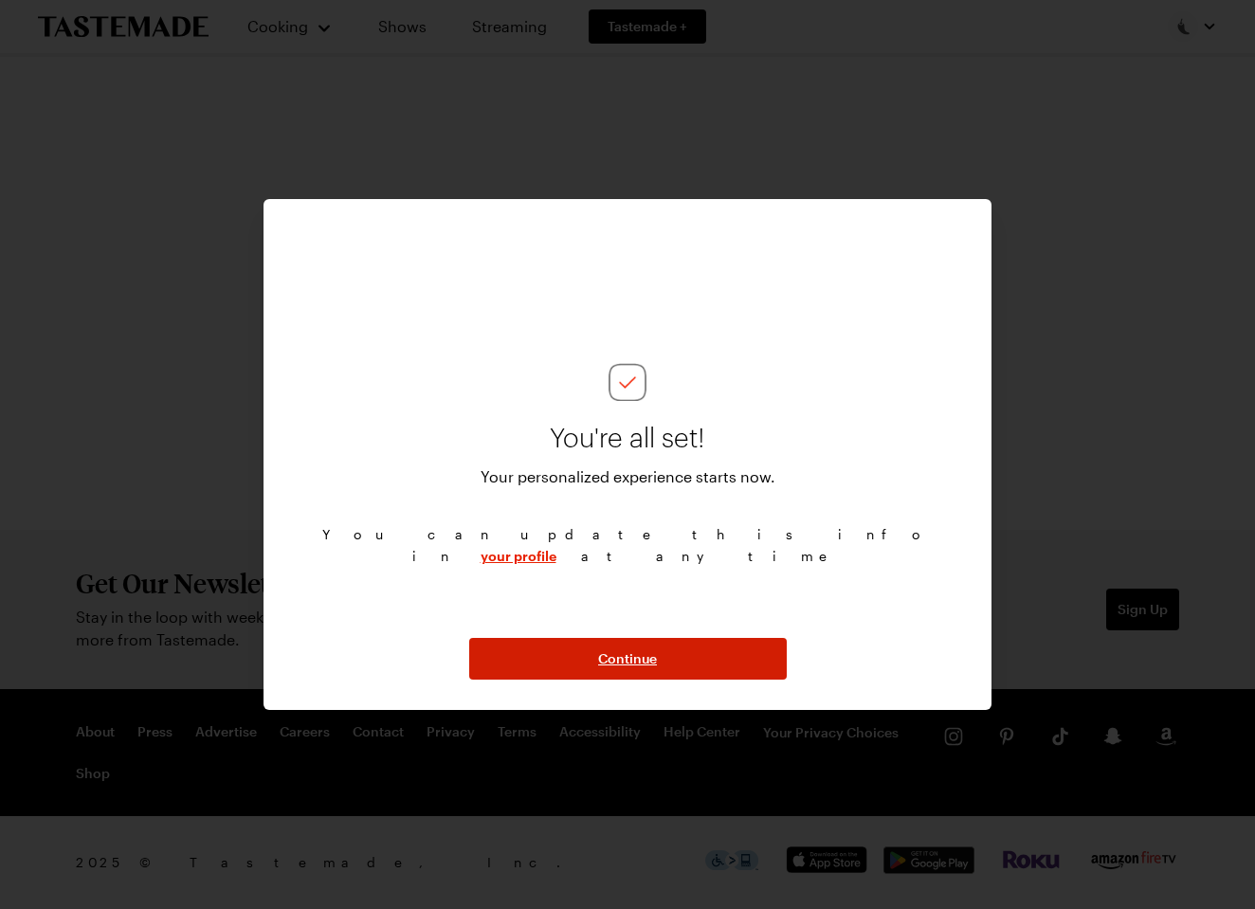
click at [616, 656] on span "Continue" at bounding box center [627, 658] width 59 height 19
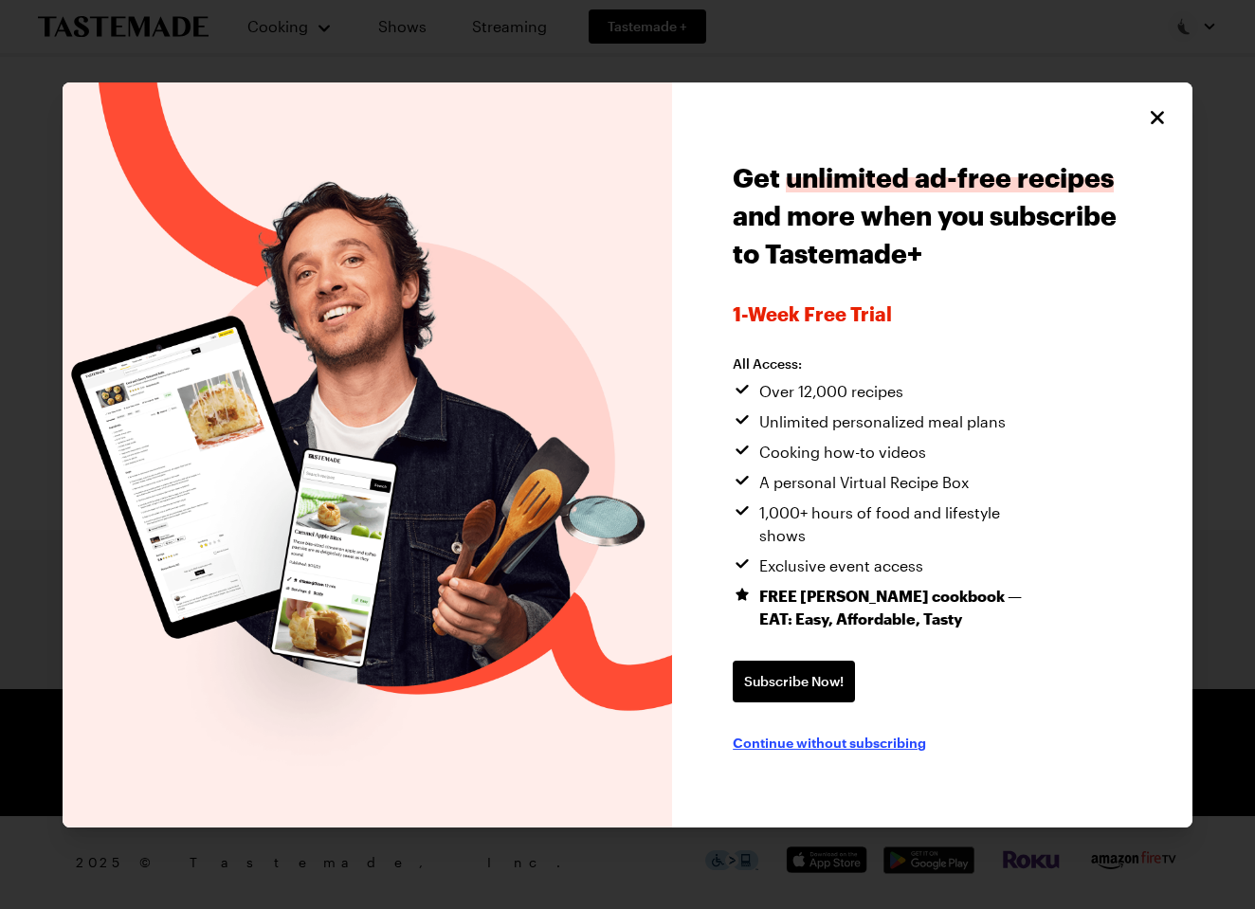
click at [820, 732] on span "Continue without subscribing" at bounding box center [828, 741] width 193 height 19
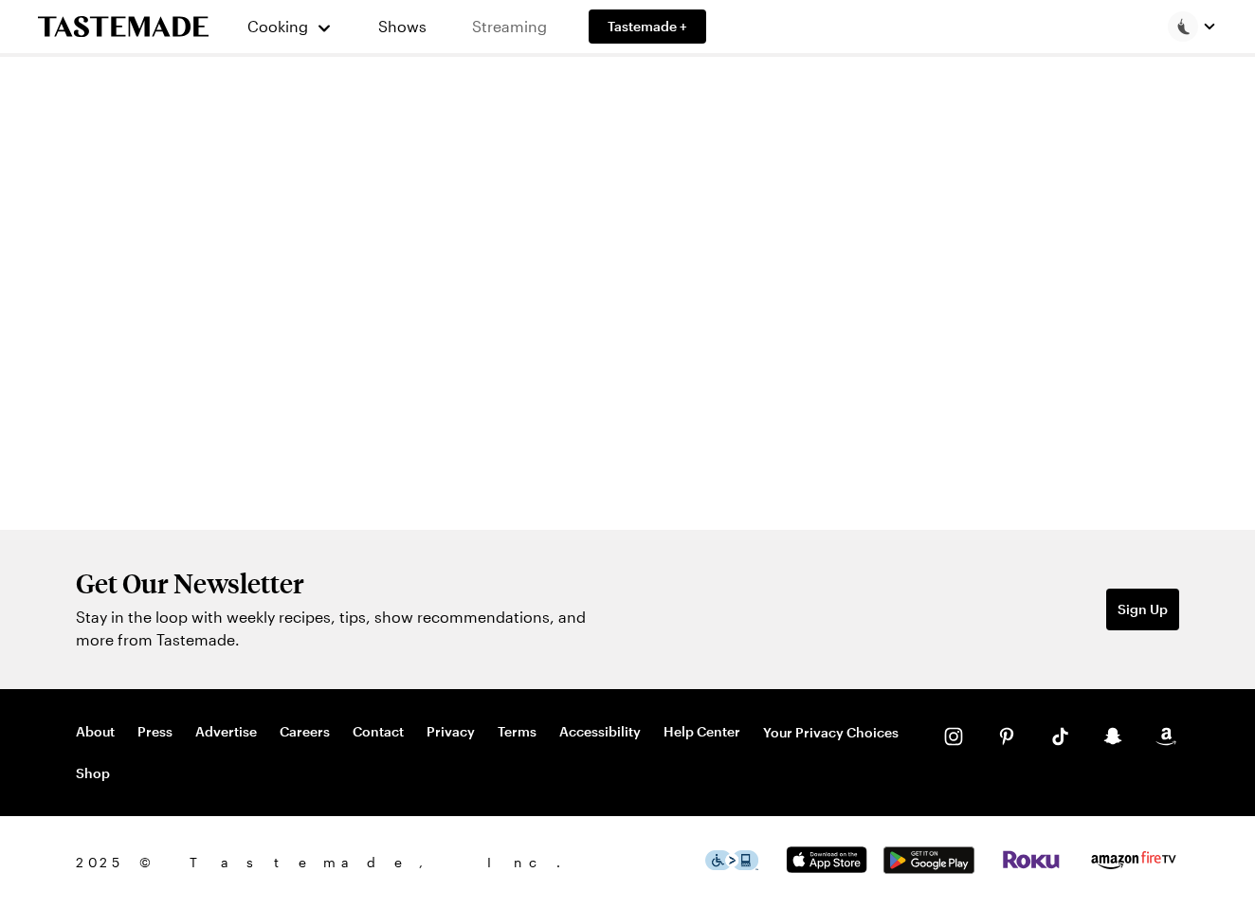
click at [495, 20] on link "Streaming" at bounding box center [509, 26] width 113 height 53
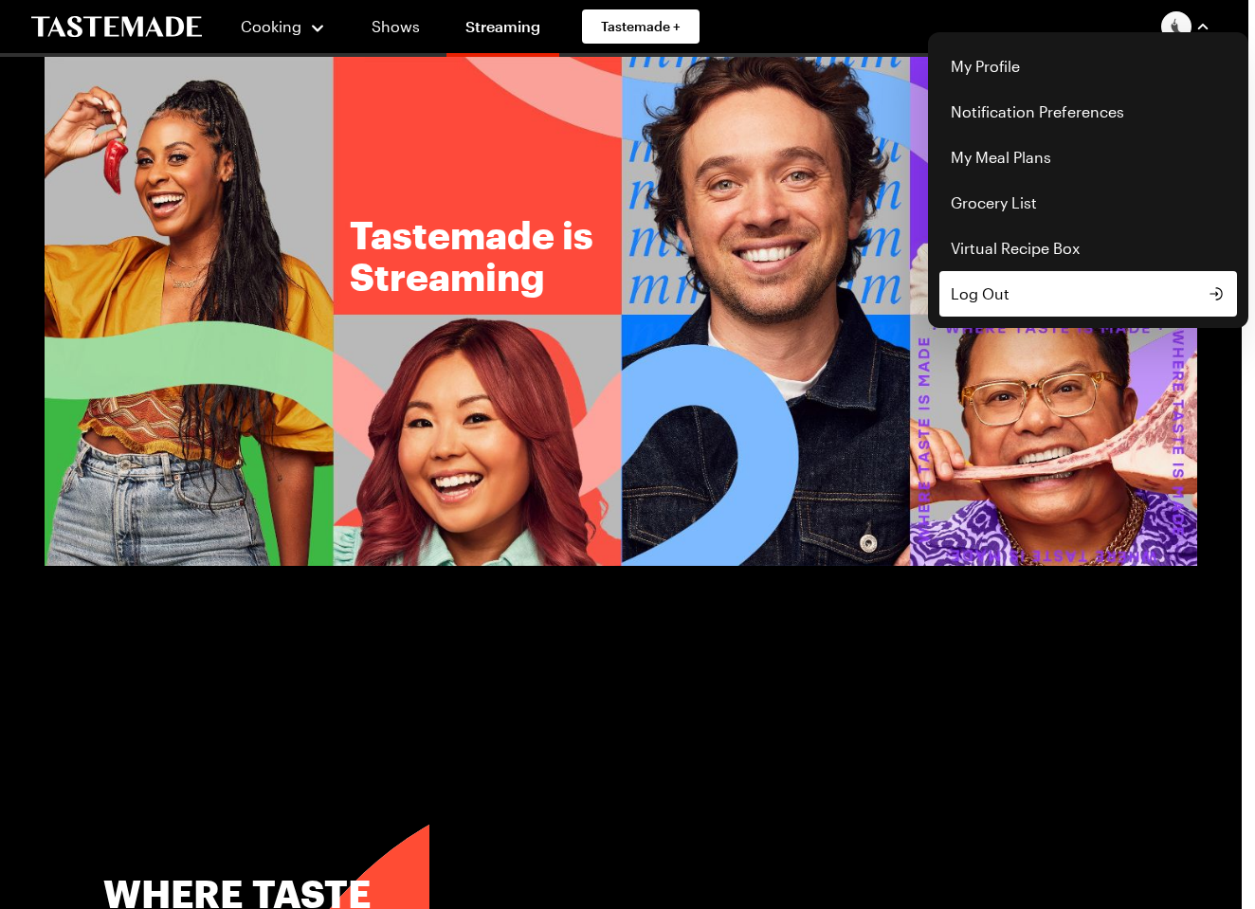
click at [977, 292] on span "Log Out" at bounding box center [979, 293] width 59 height 23
